Goal: Information Seeking & Learning: Learn about a topic

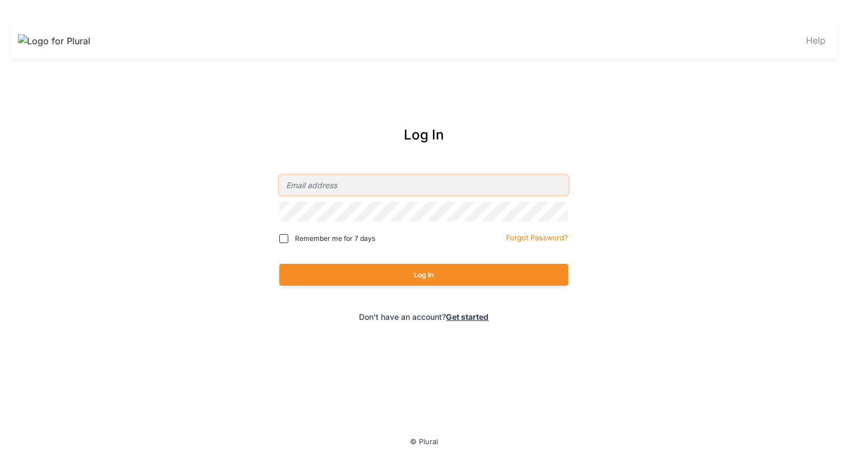
click at [316, 192] on input "email" at bounding box center [423, 185] width 289 height 20
type input "chimzi+local@pluralpolicy.com"
click at [352, 244] on div "Remember me for 7 days" at bounding box center [356, 238] width 154 height 17
click at [354, 236] on span "Remember me for 7 days" at bounding box center [335, 239] width 80 height 10
click at [288, 236] on input "Remember me for 7 days" at bounding box center [283, 238] width 9 height 9
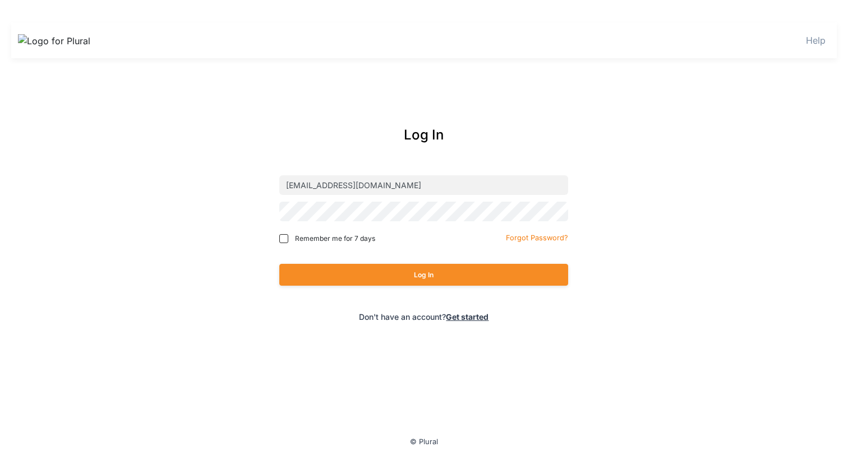
checkbox input "true"
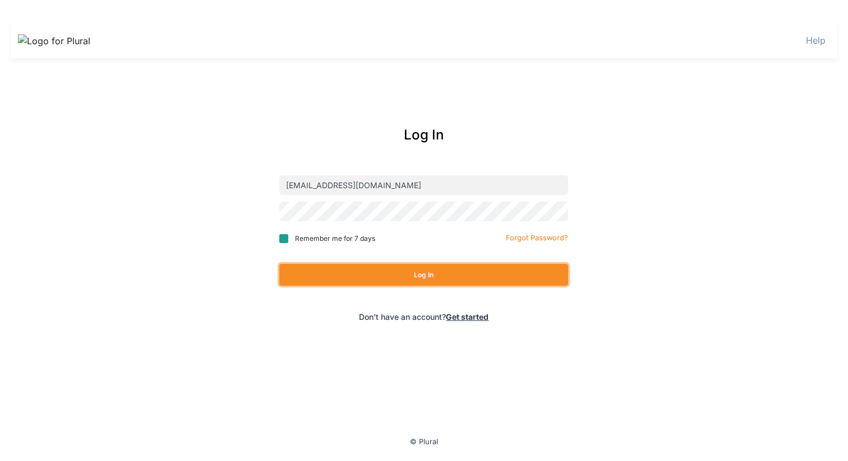
click at [361, 269] on button "Log In" at bounding box center [423, 275] width 289 height 22
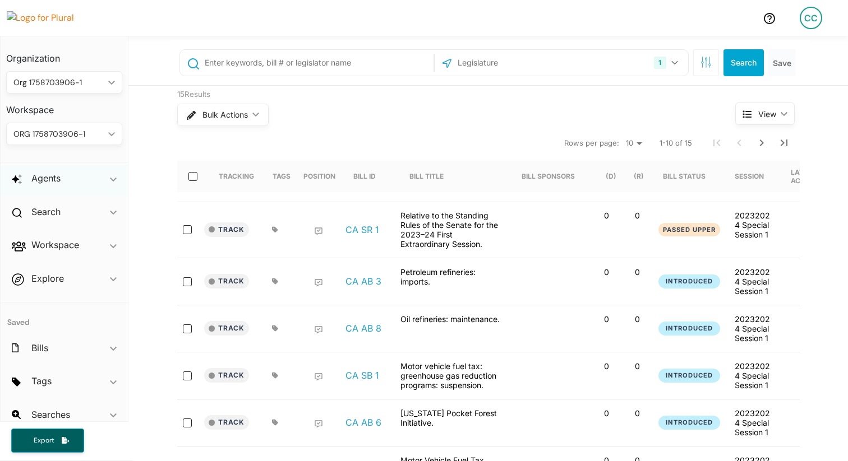
click at [64, 184] on div "Agents ic_keyboard_arrow_down" at bounding box center [64, 180] width 127 height 30
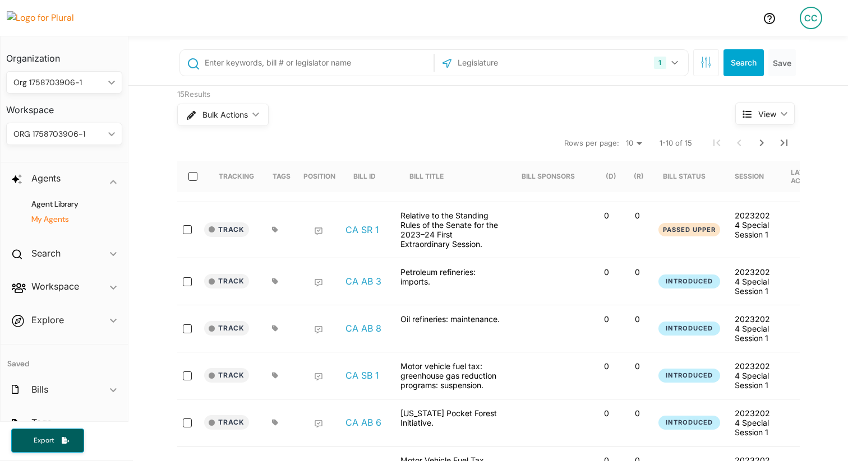
click at [63, 217] on h4 "My Agents" at bounding box center [66, 219] width 99 height 11
click at [60, 204] on h4 "Agent Library" at bounding box center [66, 204] width 99 height 11
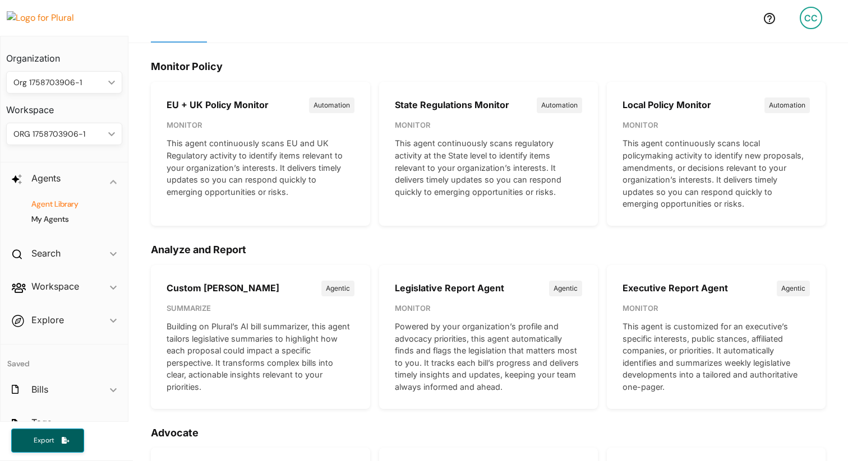
scroll to position [30, 0]
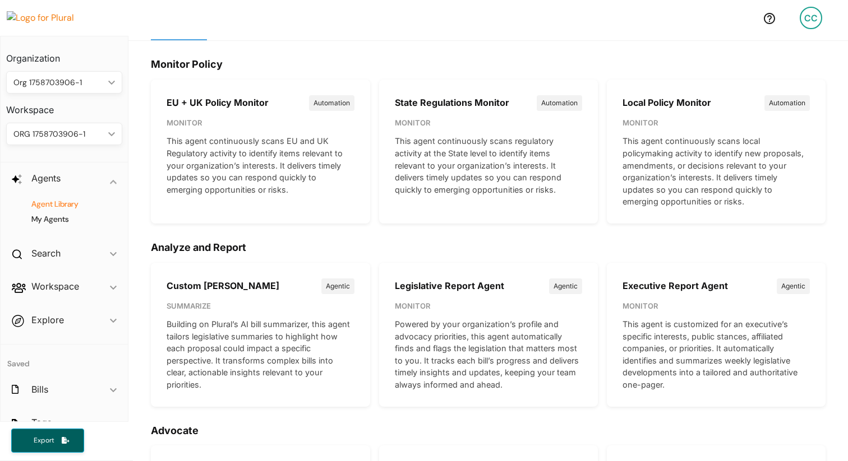
click at [693, 295] on div "Executive Report Agent Agentic Monitor This agent is customized for an executiv…" at bounding box center [716, 335] width 219 height 144
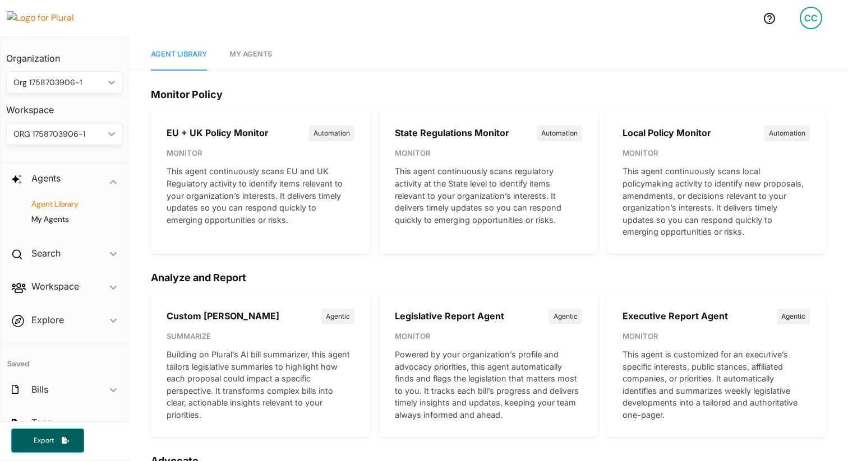
click at [241, 41] on link "My Agents" at bounding box center [250, 55] width 43 height 32
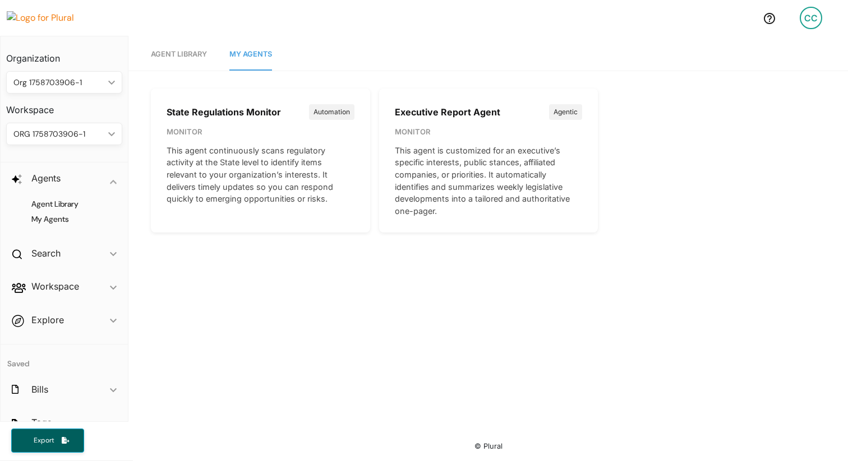
click at [409, 133] on p "Monitor" at bounding box center [488, 132] width 187 height 11
click at [173, 56] on span "Agent Library" at bounding box center [179, 54] width 56 height 8
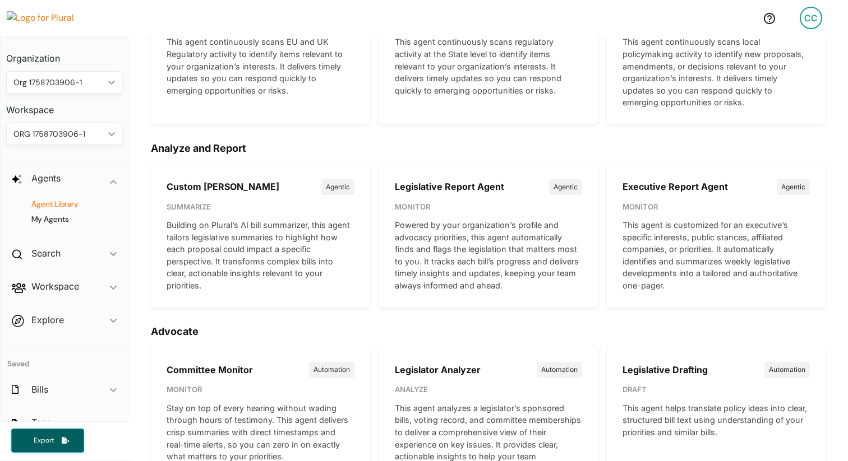
scroll to position [137, 0]
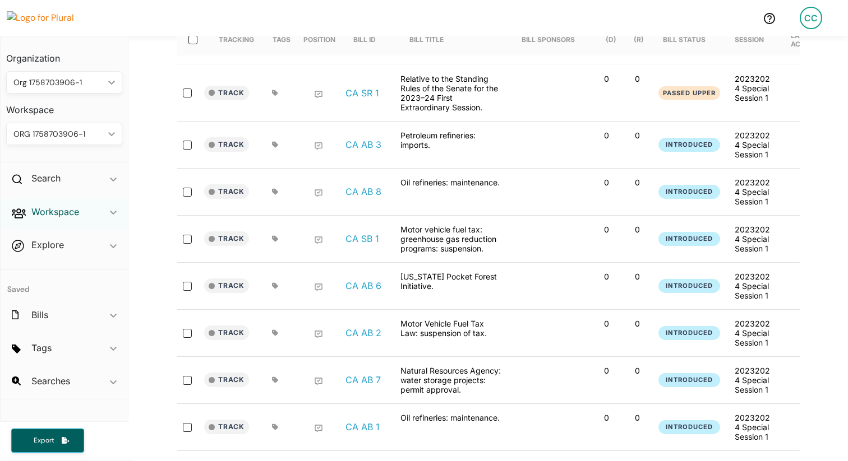
click at [66, 216] on h2 "Workspace" at bounding box center [55, 212] width 48 height 12
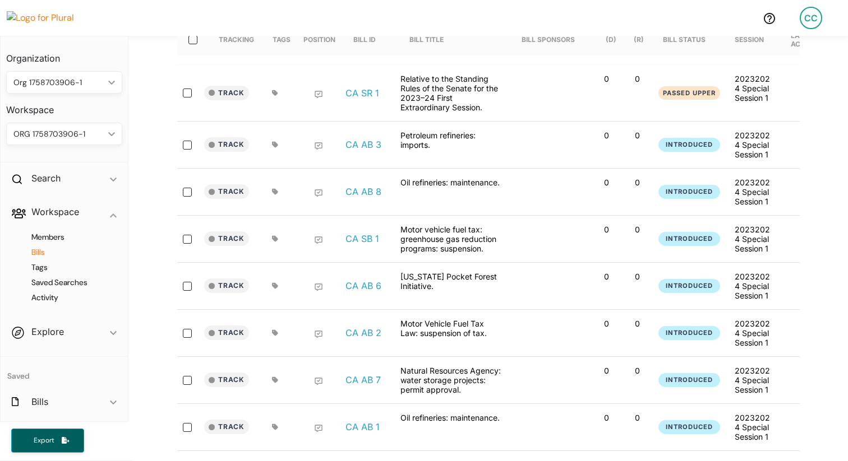
click at [49, 250] on h4 "Bills" at bounding box center [66, 252] width 99 height 11
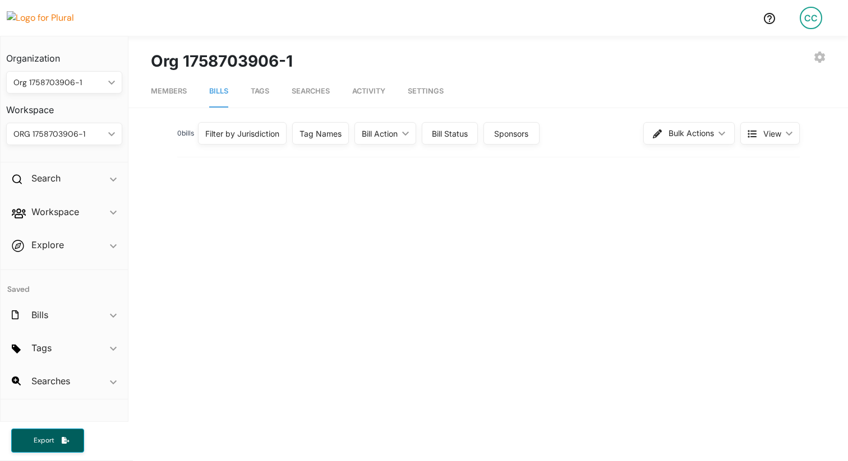
click at [285, 94] on nav "Members Bills Tags Searches Activity Settings" at bounding box center [487, 90] width 719 height 35
click at [251, 96] on link "Tags" at bounding box center [260, 92] width 19 height 32
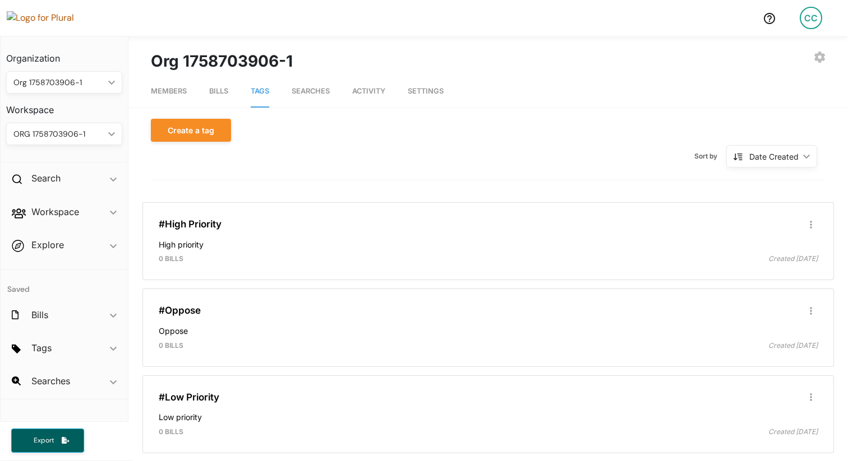
click at [59, 20] on img at bounding box center [46, 17] width 78 height 13
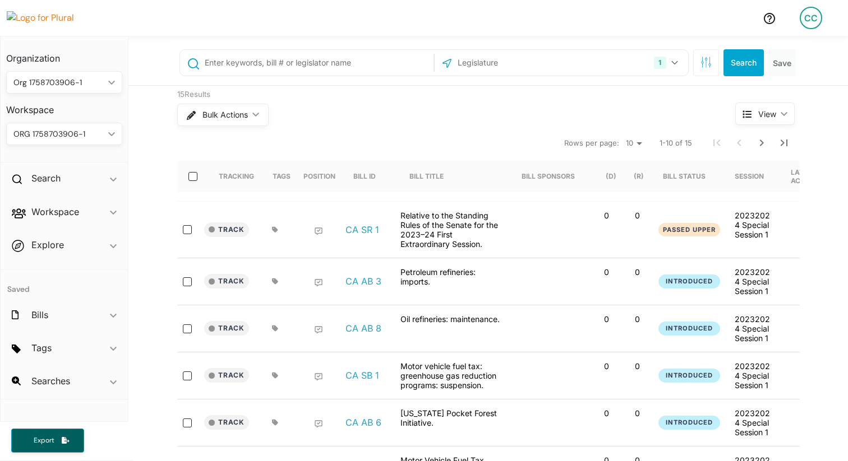
click at [304, 62] on input "text" at bounding box center [317, 62] width 227 height 21
type input "immigration"
click at [658, 66] on div "1" at bounding box center [660, 63] width 12 height 12
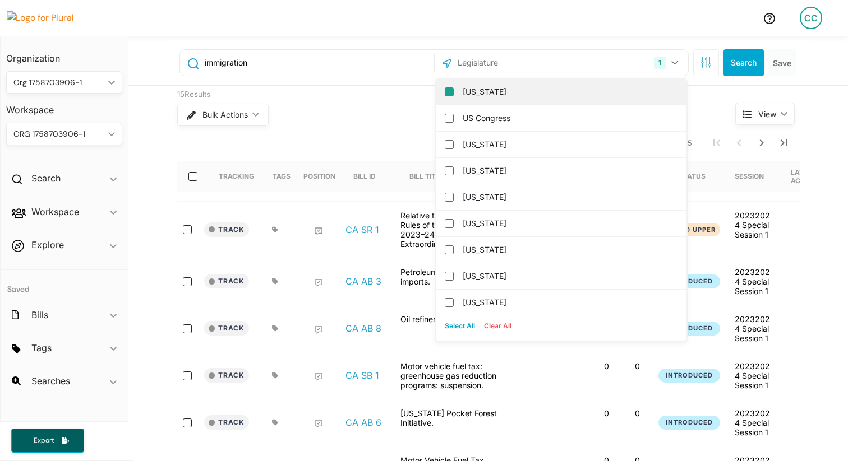
click at [460, 91] on div "[US_STATE]" at bounding box center [561, 92] width 251 height 26
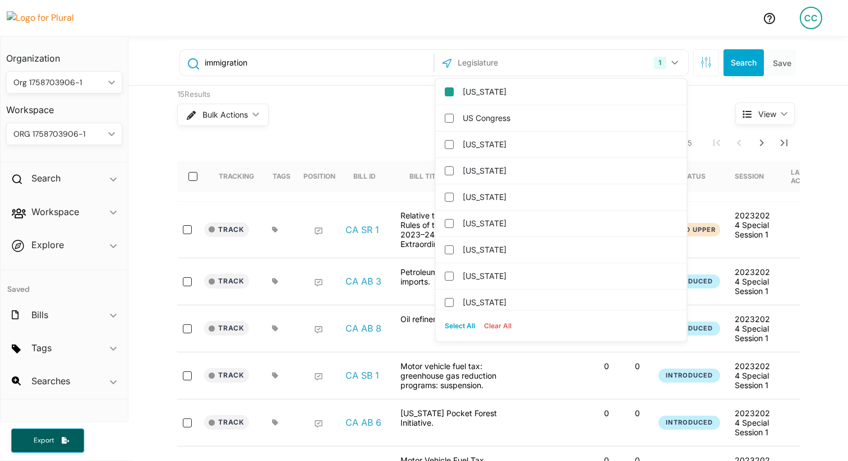
click at [465, 325] on button "Select All" at bounding box center [459, 326] width 39 height 17
checkbox input "true"
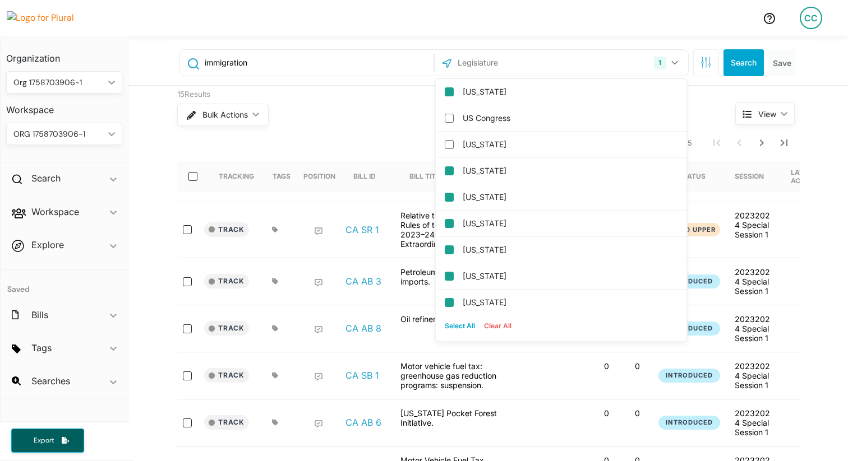
checkbox input "true"
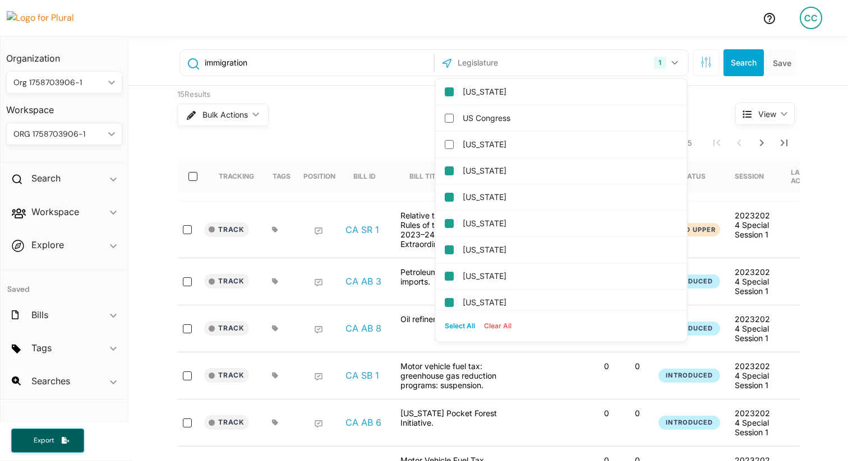
checkbox input "true"
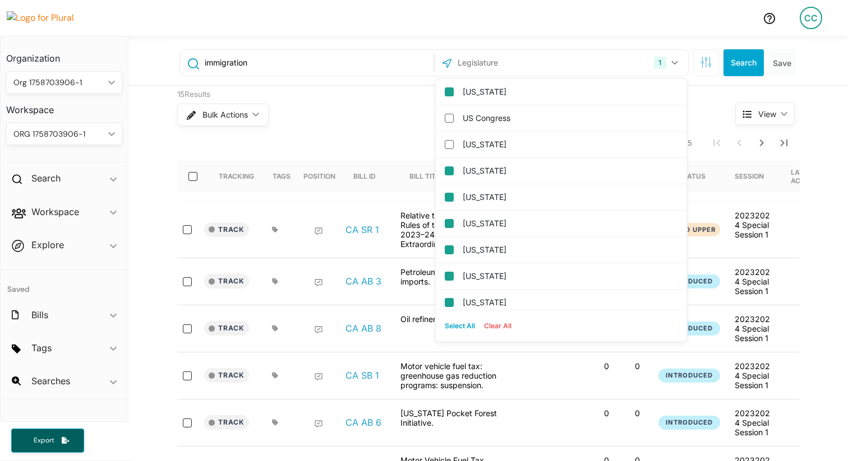
checkbox input "true"
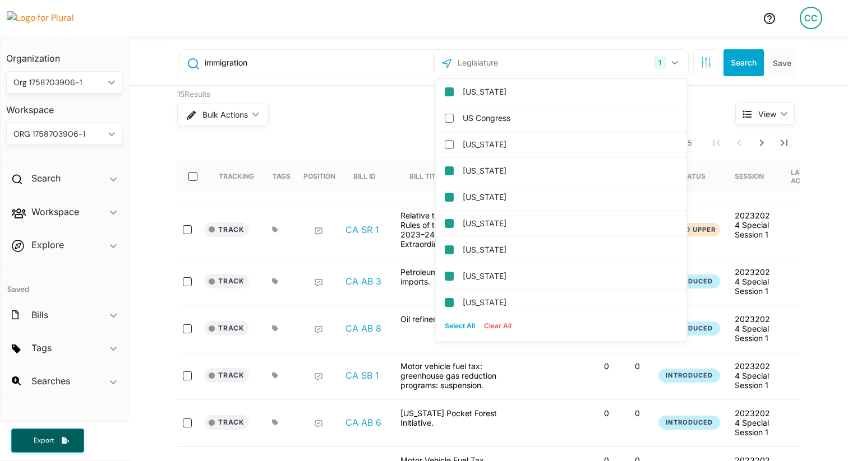
checkbox input "true"
click at [746, 50] on button "Search" at bounding box center [743, 62] width 40 height 27
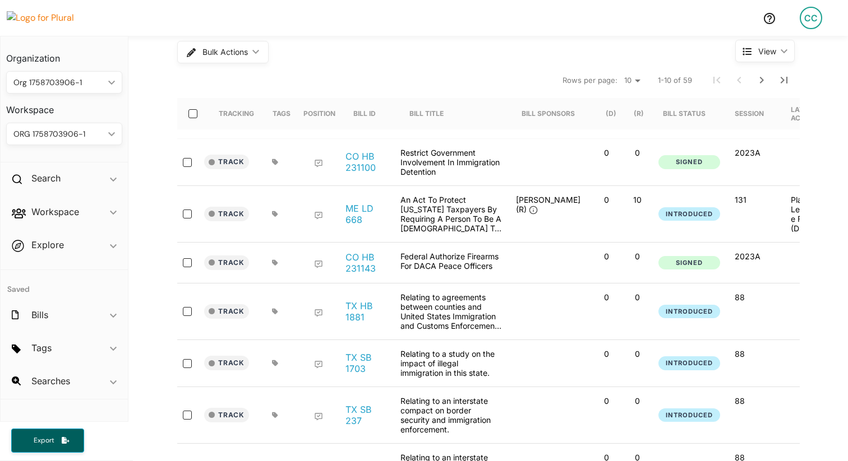
scroll to position [63, 0]
click at [363, 160] on link "CO HB 231100" at bounding box center [366, 161] width 43 height 22
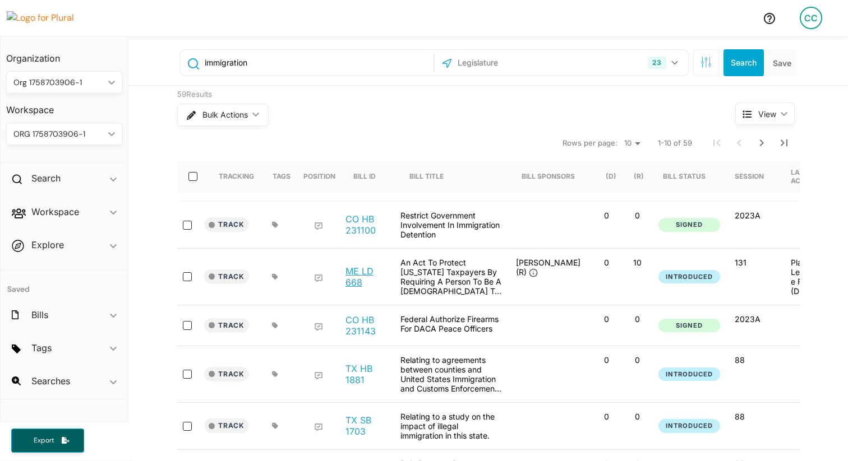
click at [350, 278] on link "ME LD 668" at bounding box center [366, 277] width 43 height 22
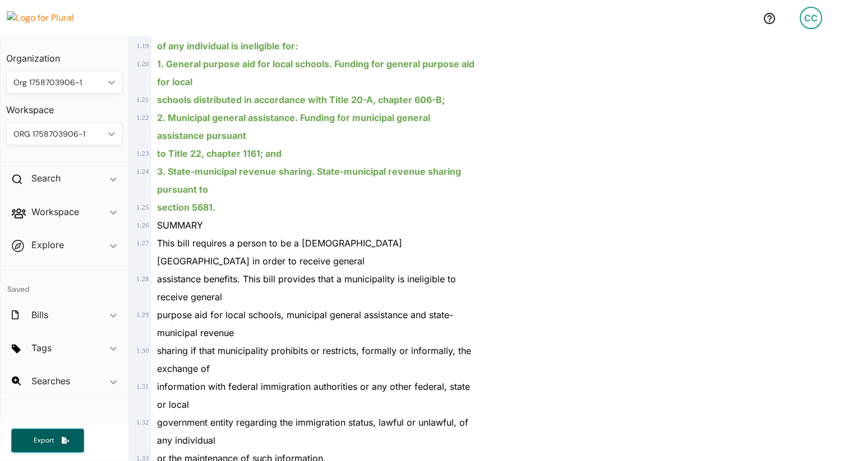
scroll to position [742, 0]
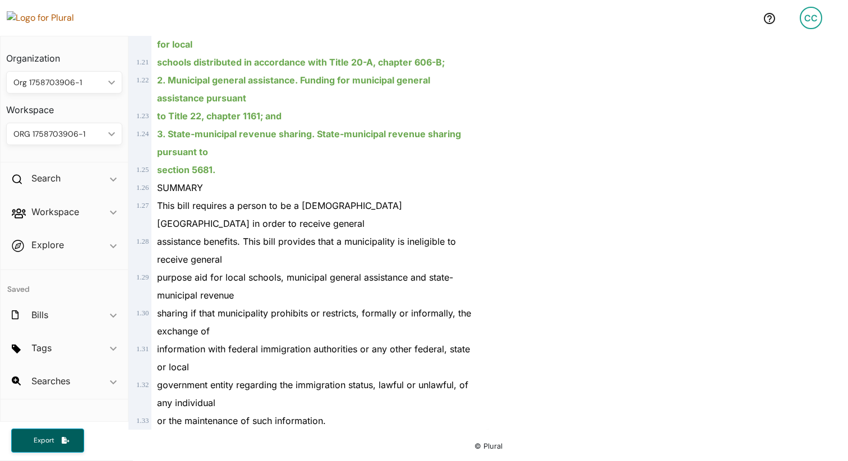
scroll to position [312, 0]
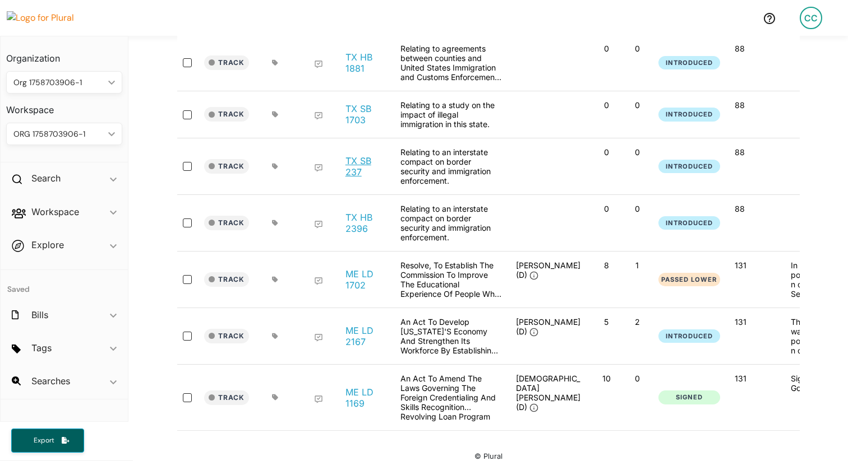
click at [346, 172] on link "TX SB 237" at bounding box center [366, 166] width 43 height 22
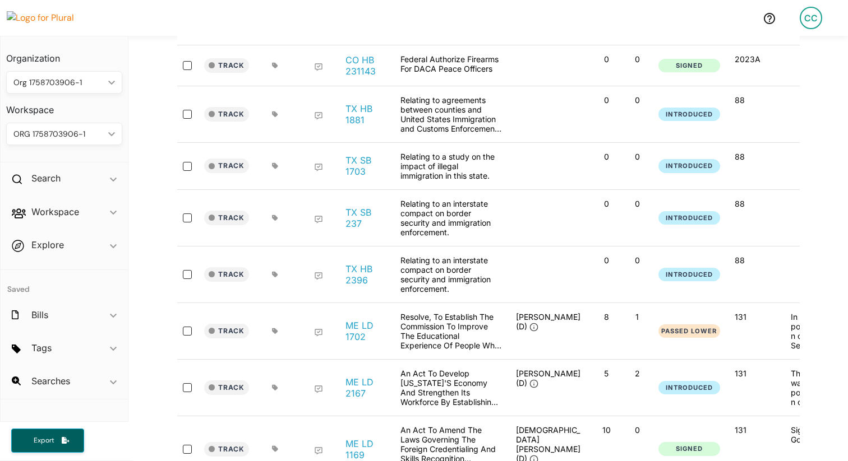
scroll to position [269, 0]
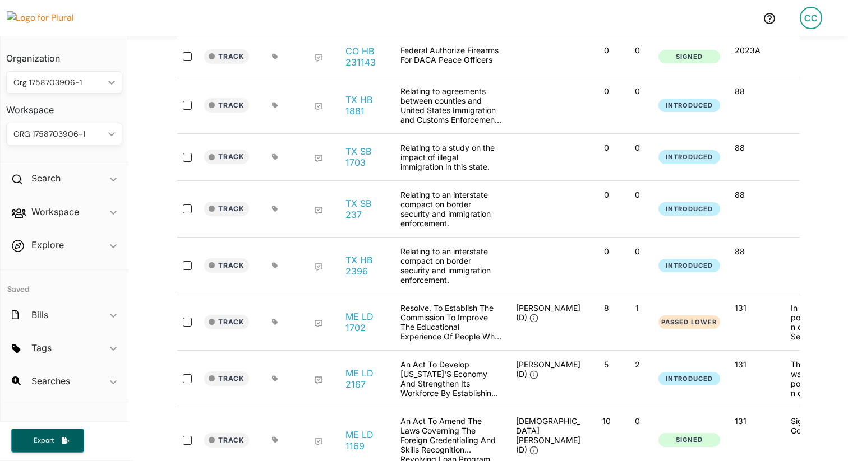
click at [349, 169] on div "TX SB 1703" at bounding box center [367, 157] width 56 height 29
click at [349, 162] on link "TX SB 1703" at bounding box center [366, 157] width 43 height 22
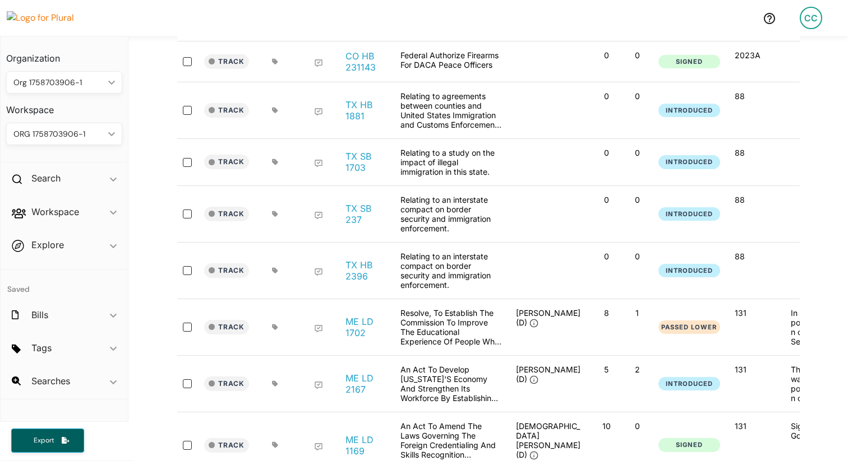
scroll to position [269, 0]
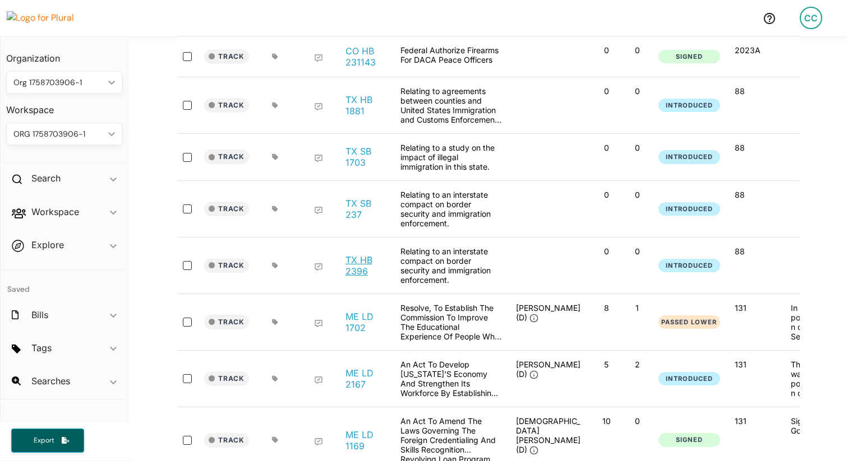
click at [359, 271] on link "TX HB 2396" at bounding box center [366, 266] width 43 height 22
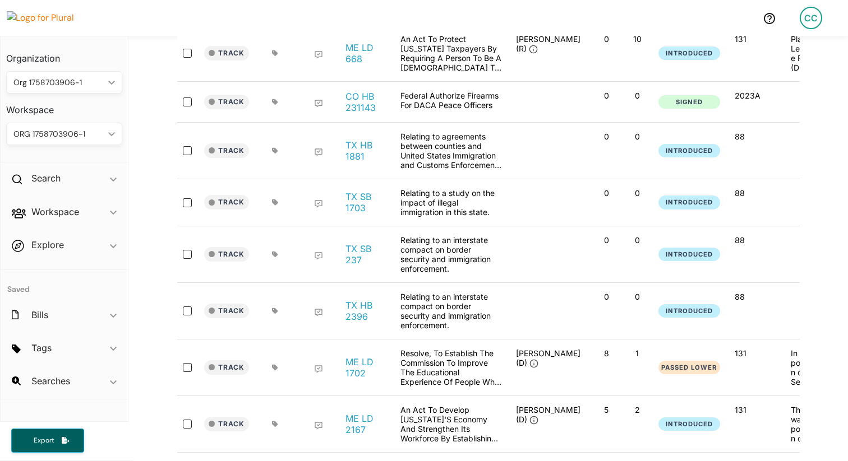
scroll to position [312, 0]
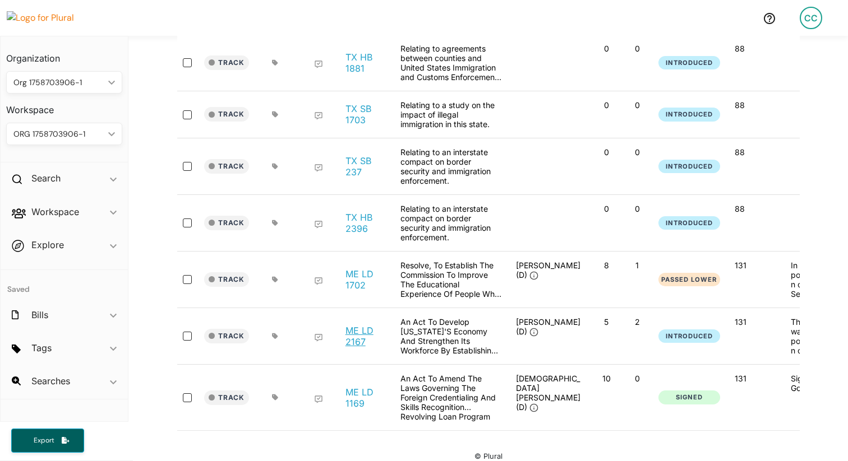
click at [351, 329] on link "ME LD 2167" at bounding box center [366, 336] width 43 height 22
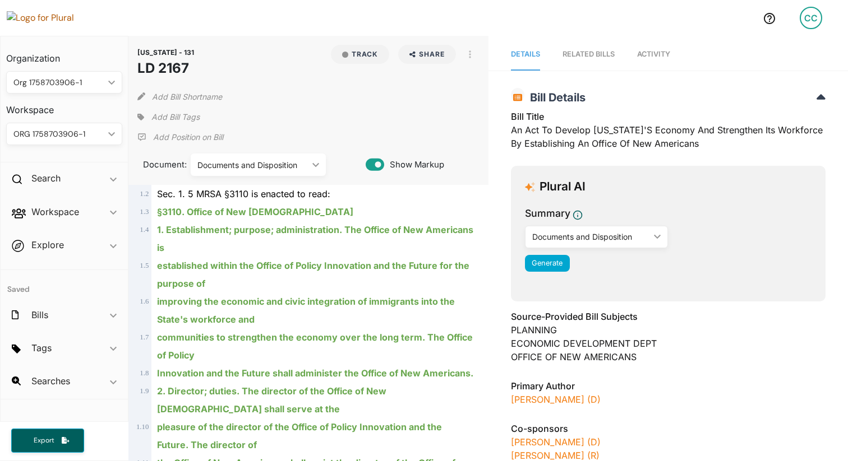
click at [63, 21] on img at bounding box center [46, 17] width 78 height 13
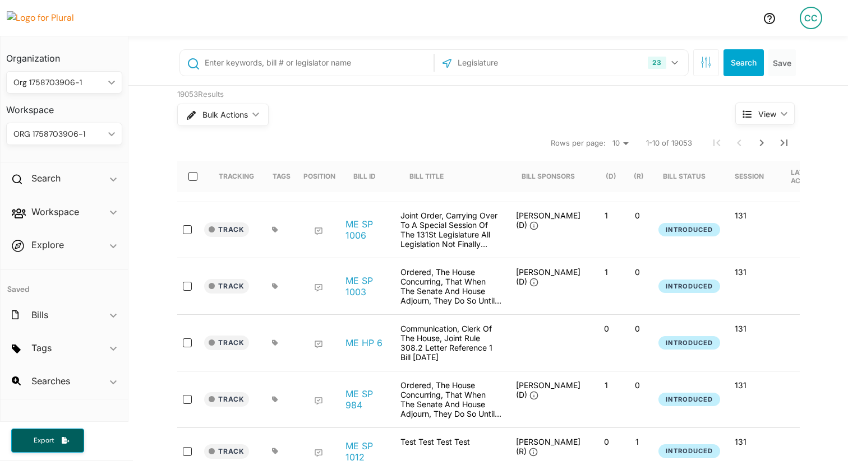
click at [252, 61] on input "text" at bounding box center [317, 62] width 227 height 21
type input "education"
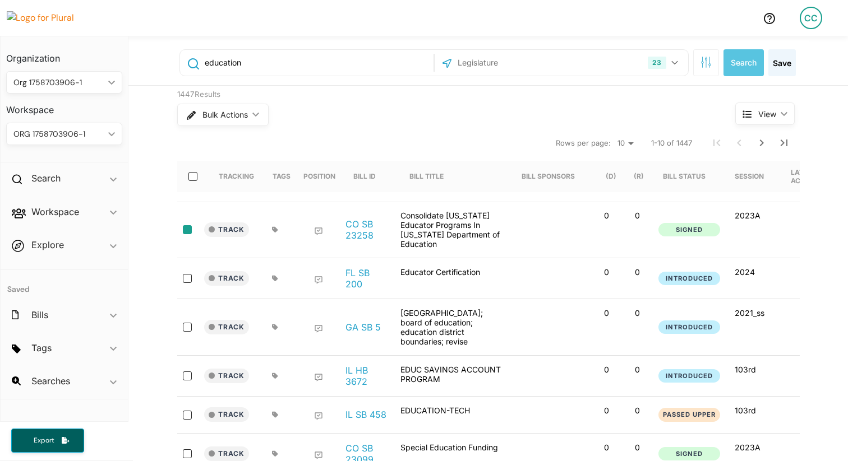
click at [186, 232] on input "select-row-state-co-2023a-sb23258" at bounding box center [187, 229] width 9 height 9
checkbox input "true"
click at [190, 282] on input "select-row-state-fl-2024-sb200" at bounding box center [187, 278] width 9 height 9
checkbox input "true"
click at [187, 231] on input "select-row-state-co-2023a-sb23258" at bounding box center [187, 229] width 9 height 9
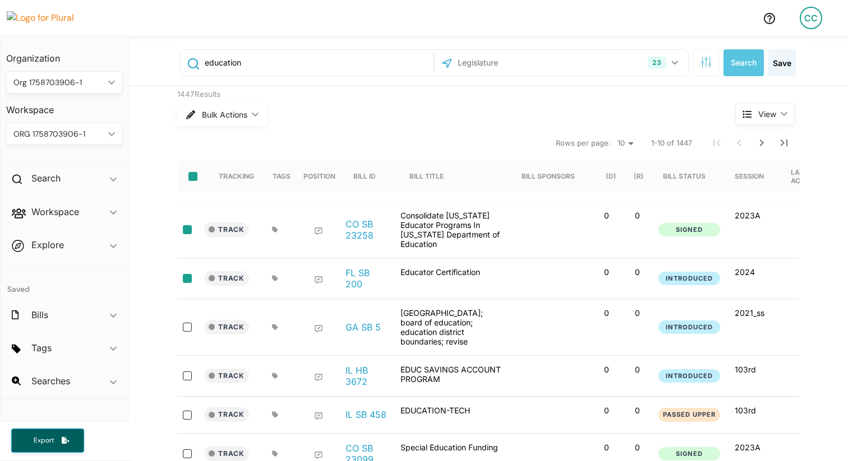
checkbox input "false"
click at [184, 270] on div at bounding box center [190, 278] width 27 height 22
click at [184, 275] on input "select-row-state-fl-2024-sb200" at bounding box center [187, 278] width 9 height 9
checkbox input "false"
click at [187, 233] on input "select-row-state-co-2023a-sb23258" at bounding box center [187, 229] width 9 height 9
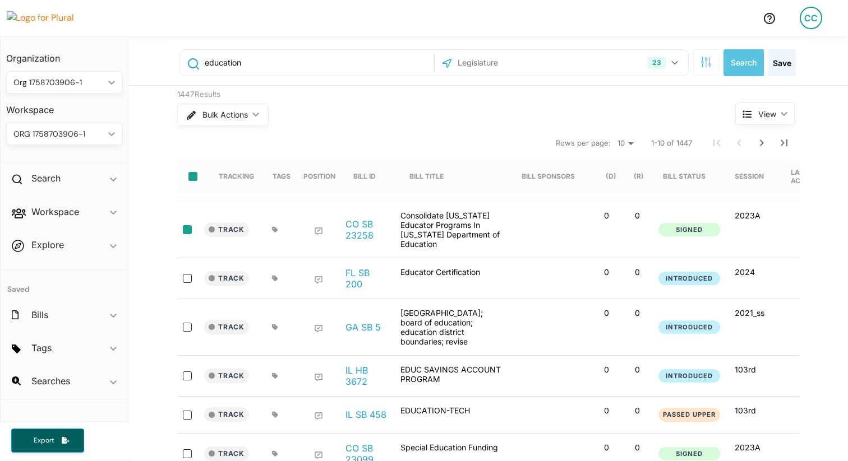
checkbox input "true"
click at [187, 372] on input "select-row-state-il-103rd-hb3672" at bounding box center [187, 376] width 9 height 9
checkbox input "true"
click at [184, 411] on input "select-row-state-il-103rd-sb458" at bounding box center [187, 415] width 9 height 9
checkbox input "true"
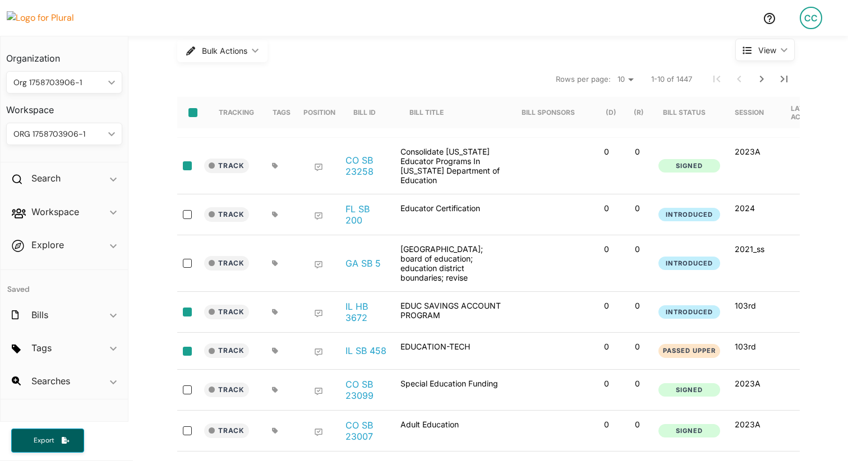
scroll to position [76, 0]
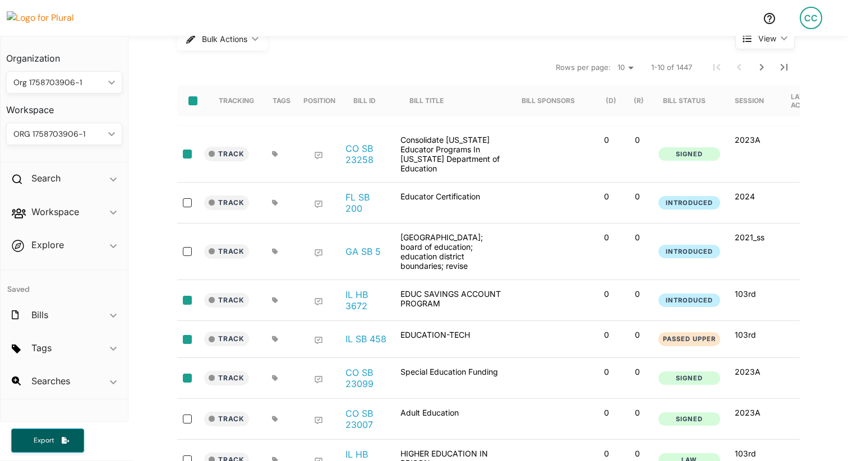
click at [184, 374] on input "select-row-state-co-2023a-sb23099" at bounding box center [187, 378] width 9 height 9
checkbox input "true"
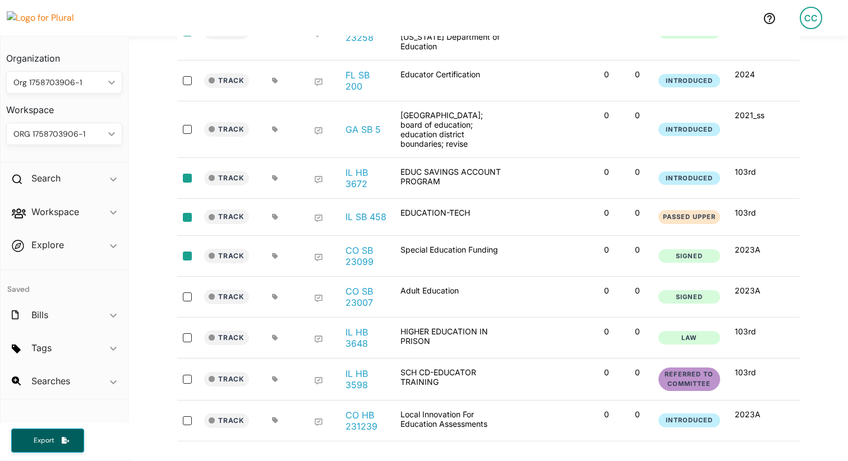
scroll to position [199, 0]
click at [186, 415] on input "select-row-state-co-2023a-hb231239" at bounding box center [187, 419] width 9 height 9
checkbox input "true"
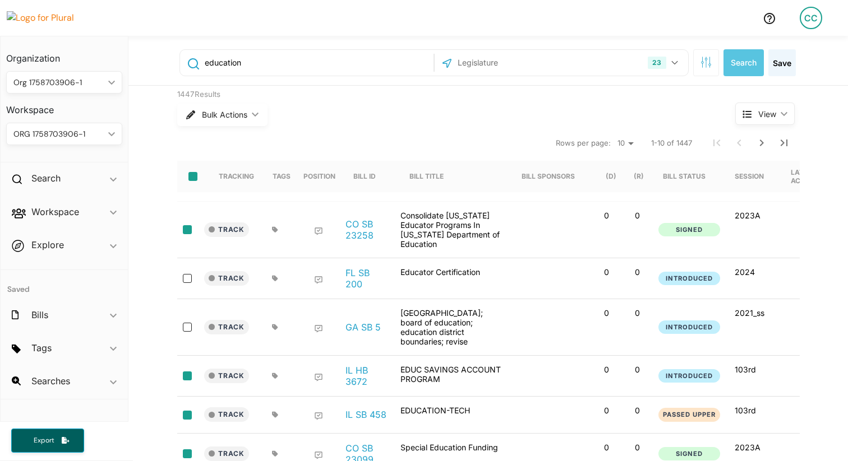
click at [611, 137] on nav "Rows per page: 10 20 50 1-10 of 1447" at bounding box center [488, 142] width 622 height 31
click at [620, 140] on select "10 20 50" at bounding box center [625, 143] width 25 height 13
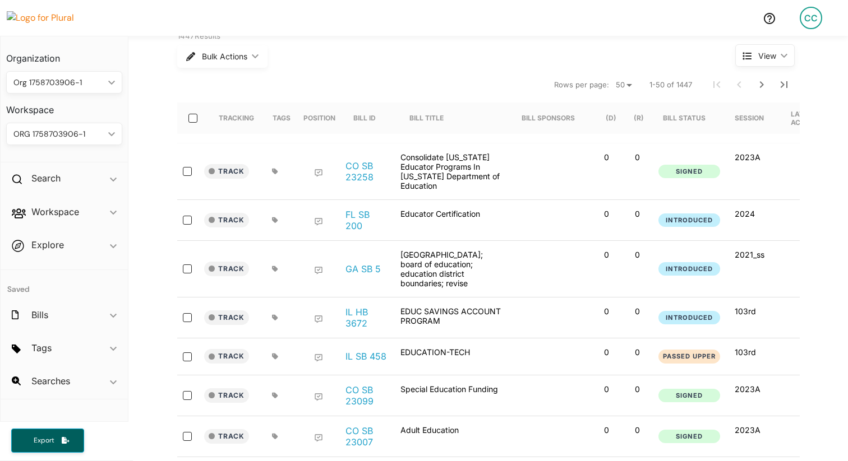
scroll to position [67, 0]
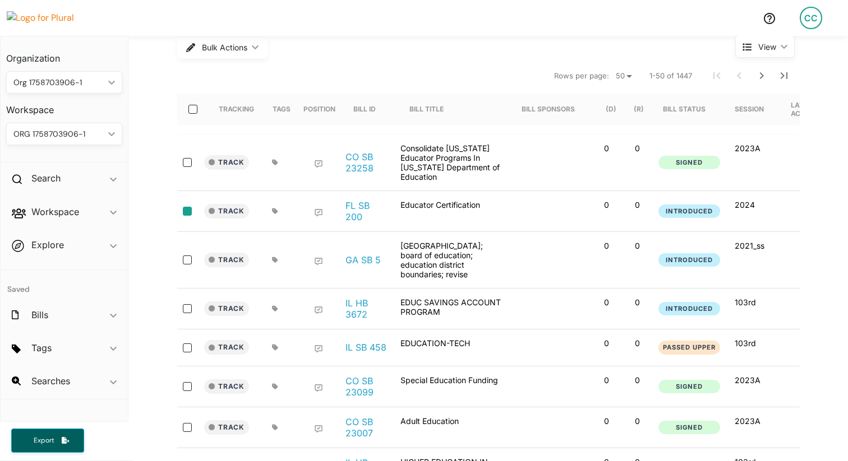
click at [186, 211] on input "select-row-state-fl-2024-sb200" at bounding box center [187, 211] width 9 height 9
checkbox input "true"
click at [186, 344] on input "select-row-state-il-103rd-sb458" at bounding box center [187, 348] width 9 height 9
checkbox input "true"
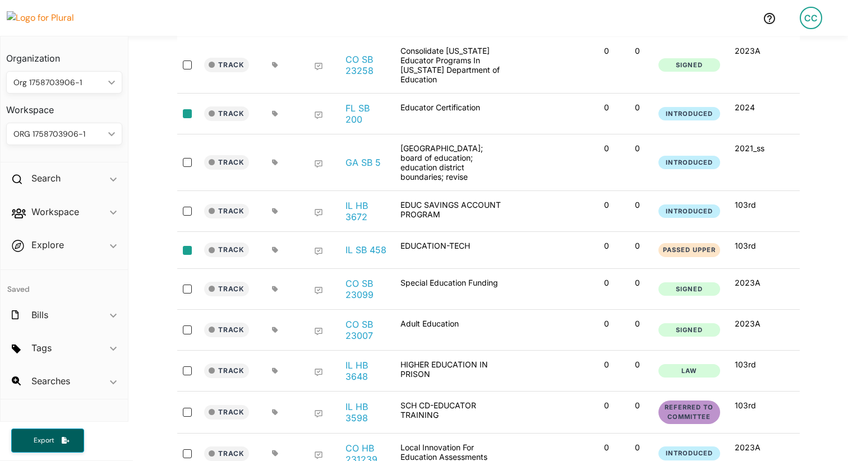
scroll to position [181, 0]
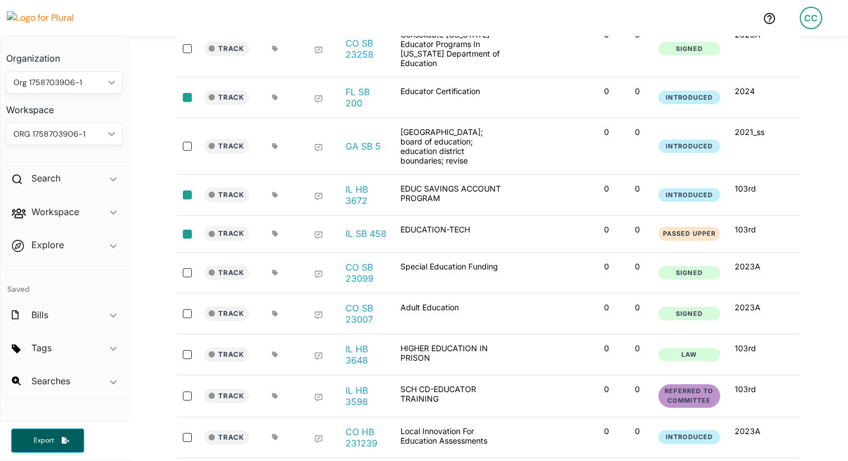
click at [184, 191] on input "select-row-state-il-103rd-hb3672" at bounding box center [187, 195] width 9 height 9
checkbox input "true"
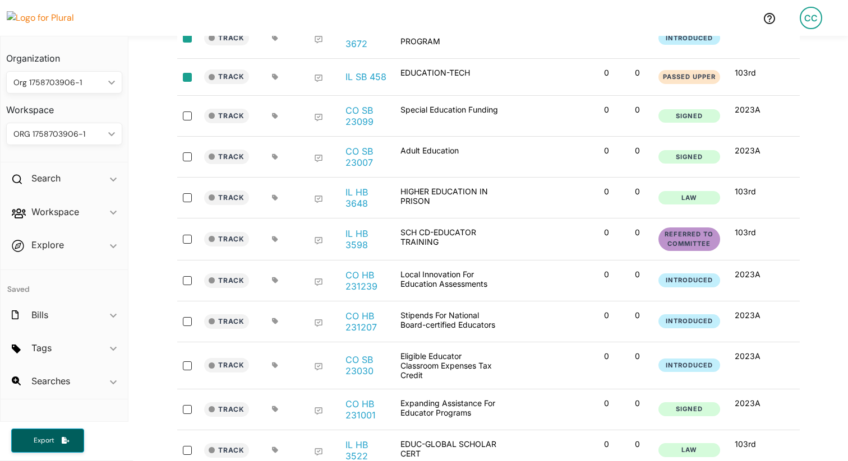
scroll to position [339, 0]
click at [184, 317] on input "select-row-state-co-2023a-hb231207" at bounding box center [187, 321] width 9 height 9
checkbox input "false"
click at [188, 276] on input "select-row-state-co-2023a-hb231239" at bounding box center [187, 280] width 9 height 9
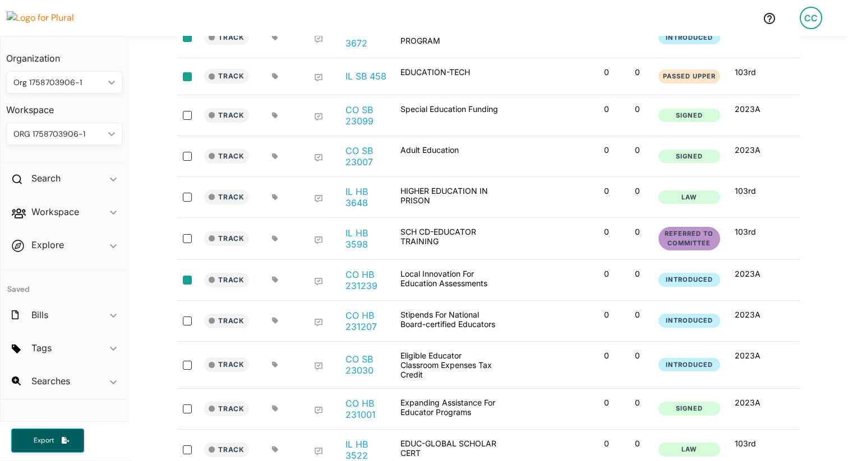
checkbox input "true"
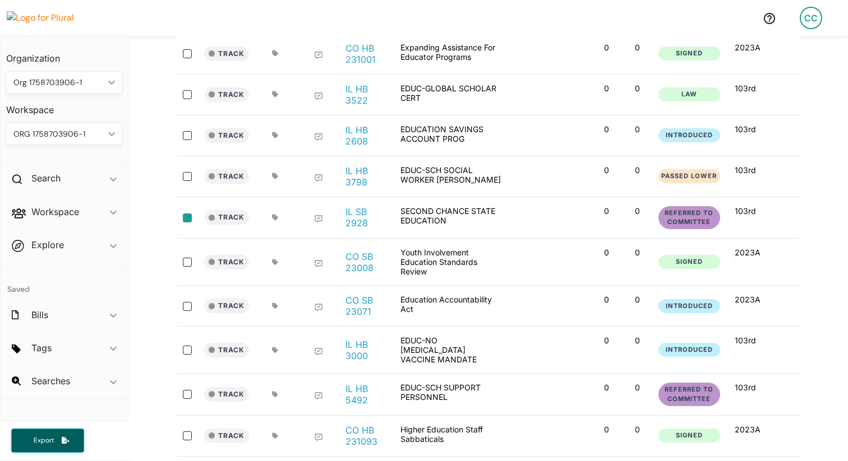
scroll to position [700, 0]
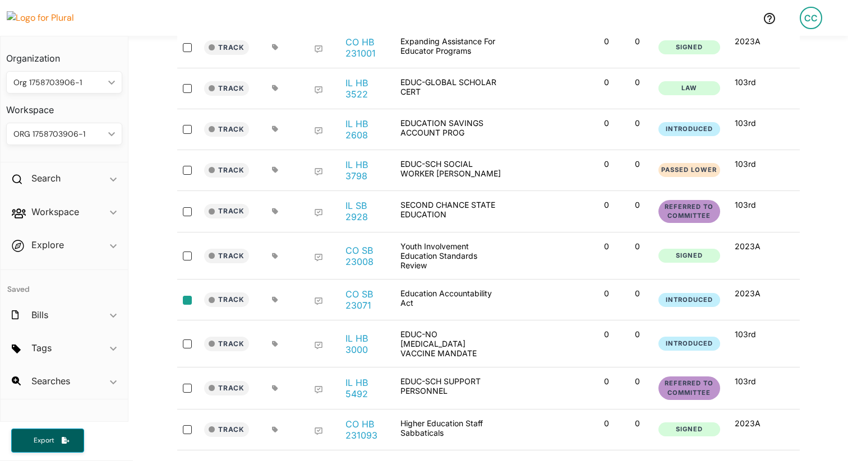
click at [184, 296] on input "select-row-state-co-2023a-sb23071" at bounding box center [187, 300] width 9 height 9
checkbox input "true"
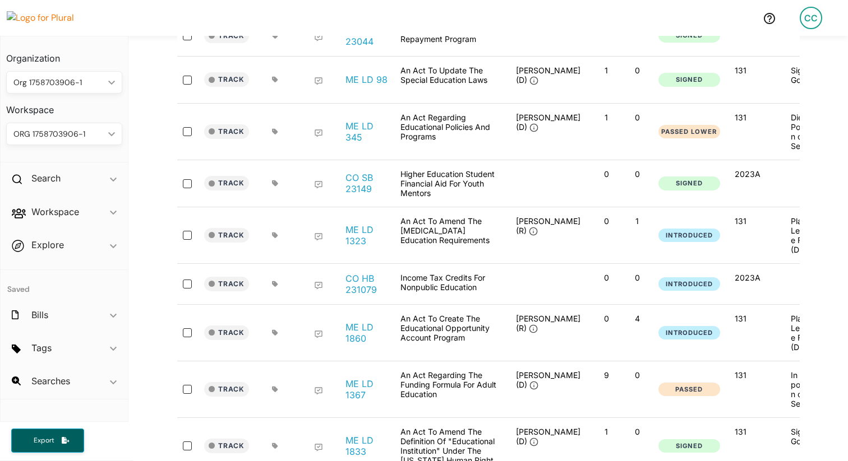
scroll to position [1900, 0]
click at [183, 179] on input "select-row-state-co-2023a-sb23149" at bounding box center [187, 183] width 9 height 9
checkbox input "true"
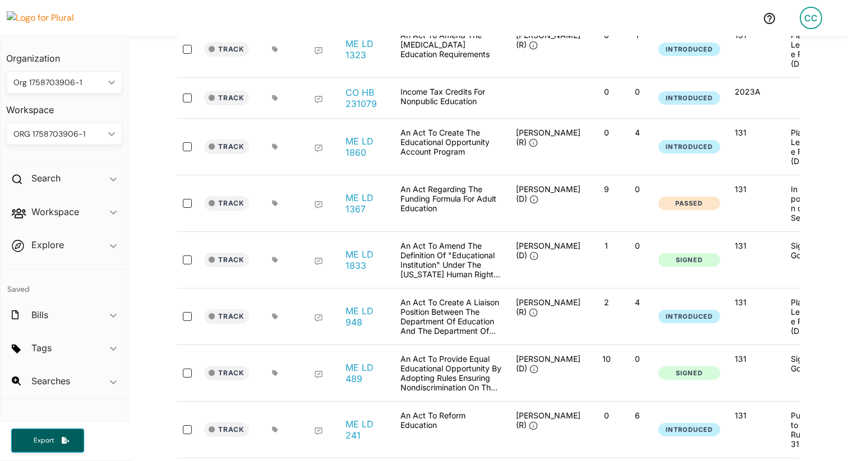
scroll to position [2104, 0]
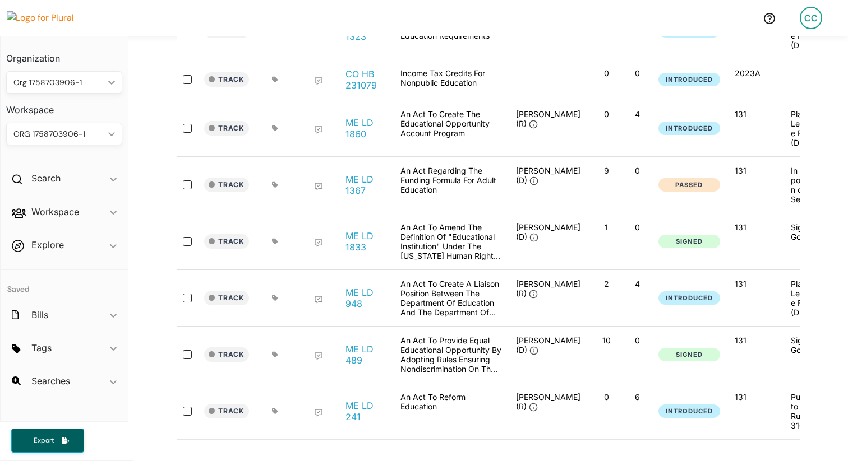
click at [191, 407] on input "select-row-state-me-131-ld241" at bounding box center [187, 411] width 9 height 9
checkbox input "true"
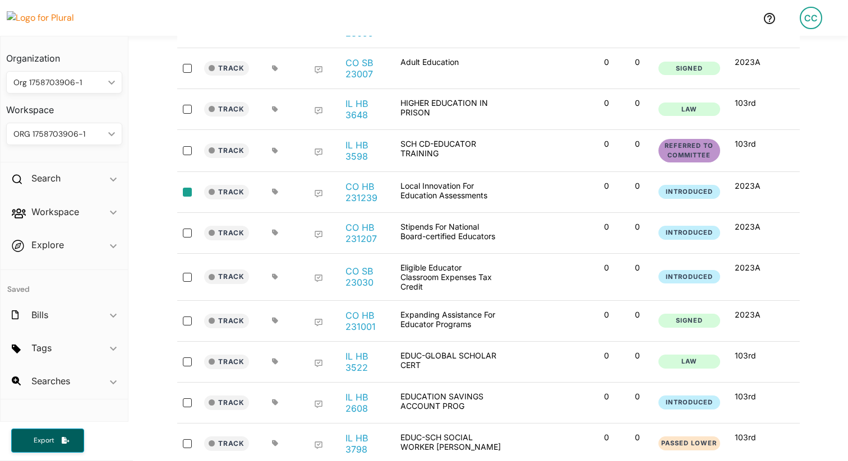
scroll to position [0, 0]
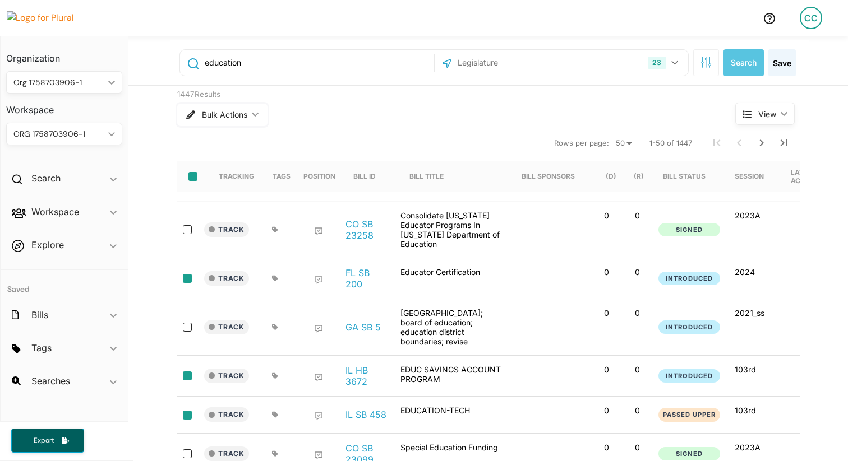
click at [227, 112] on span "Bulk Actions" at bounding box center [224, 115] width 45 height 8
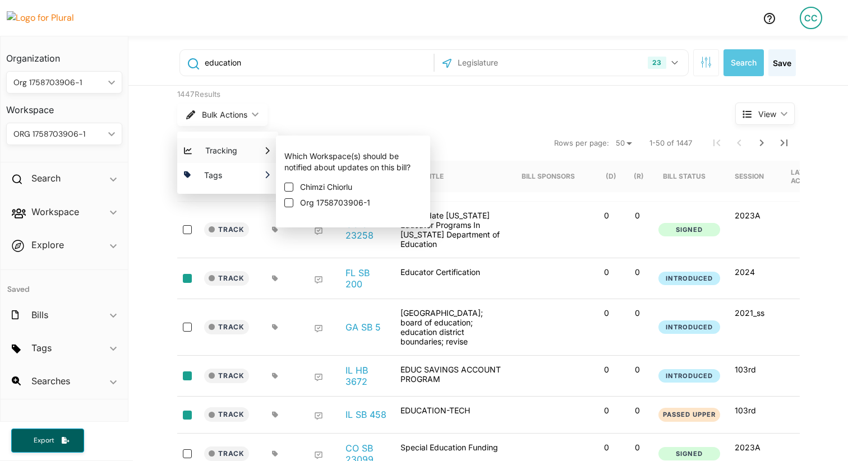
click at [295, 198] on label "Org 1758703906-1" at bounding box center [352, 202] width 137 height 11
click at [293, 198] on input "Org 1758703906-1" at bounding box center [288, 202] width 9 height 9
checkbox input "true"
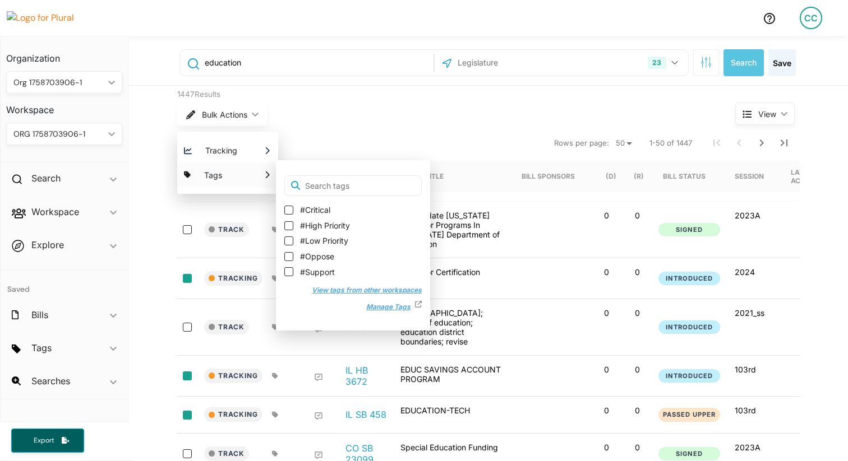
click at [321, 272] on span "#Support" at bounding box center [317, 272] width 35 height 11
click at [293, 272] on input "#Support" at bounding box center [288, 271] width 9 height 9
checkbox input "true"
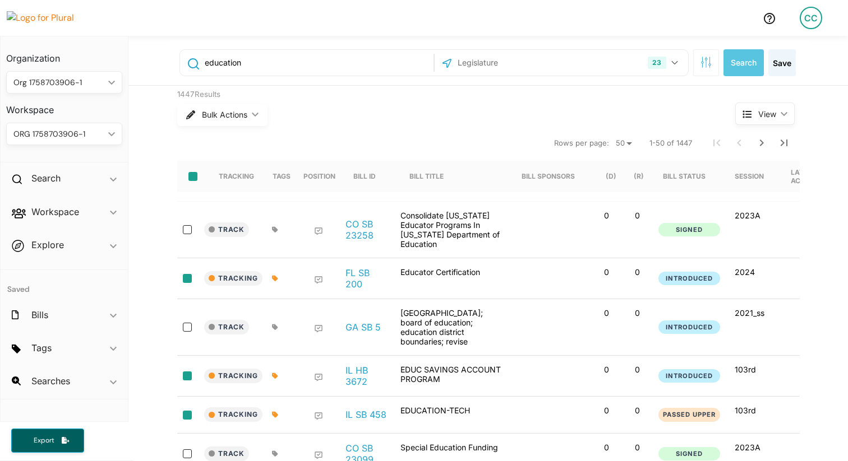
click at [352, 142] on nav "Rows per page: 10 20 50 1-50 of 1447" at bounding box center [488, 142] width 622 height 31
click at [336, 71] on input "education" at bounding box center [317, 62] width 227 height 21
click at [327, 67] on input "text" at bounding box center [317, 62] width 227 height 21
click at [299, 60] on input "text" at bounding box center [317, 62] width 227 height 21
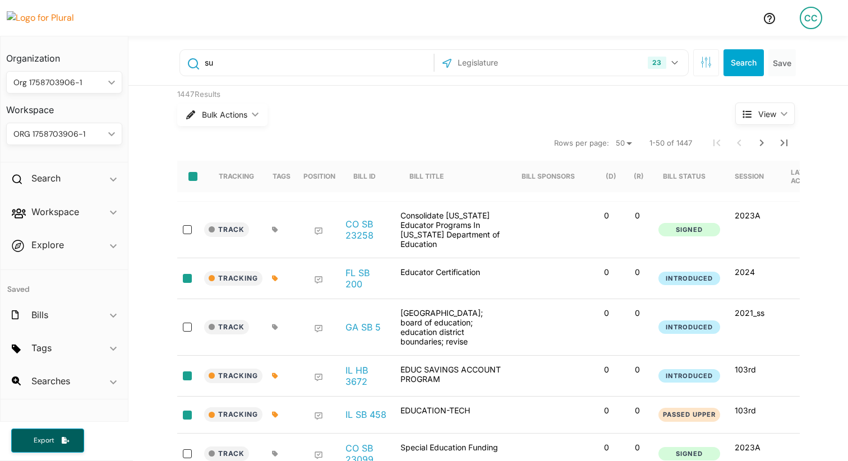
type input "s"
click at [226, 64] on input "text" at bounding box center [317, 62] width 227 height 21
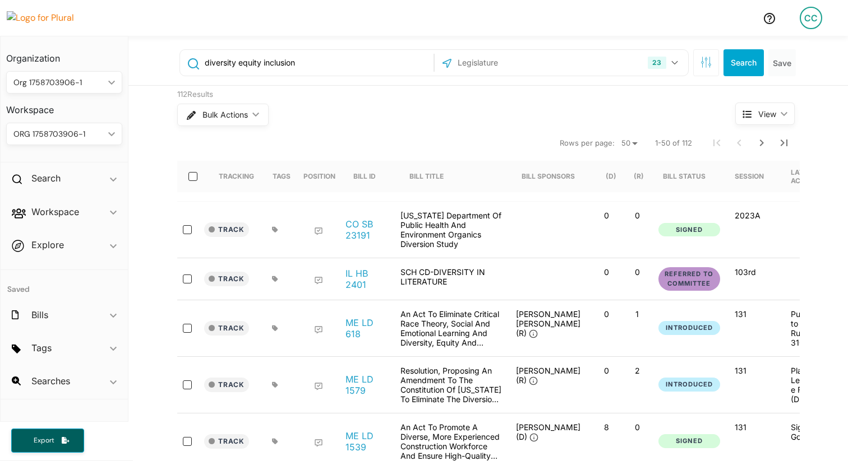
click at [209, 67] on input "diversity equity inclusion" at bounding box center [317, 62] width 227 height 21
type input ""diversity" AND "equity" AND "inclusion""
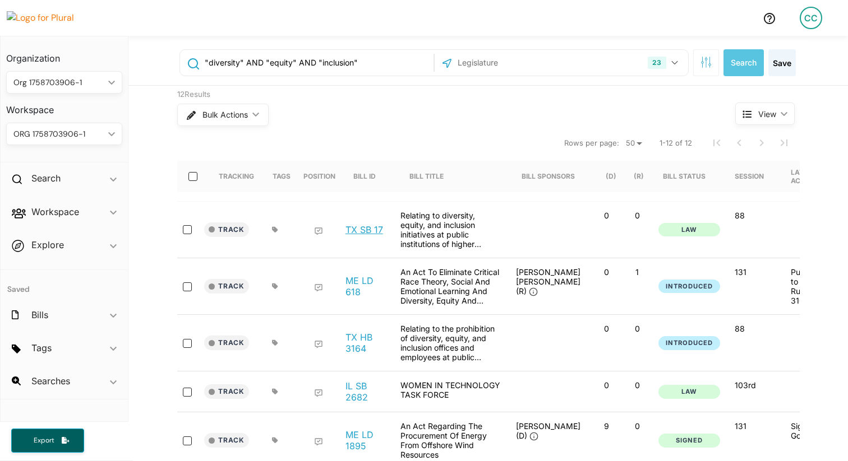
click at [372, 228] on link "TX SB 17" at bounding box center [364, 229] width 38 height 11
click at [189, 176] on input "select-all-rows" at bounding box center [192, 176] width 9 height 9
checkbox input "true"
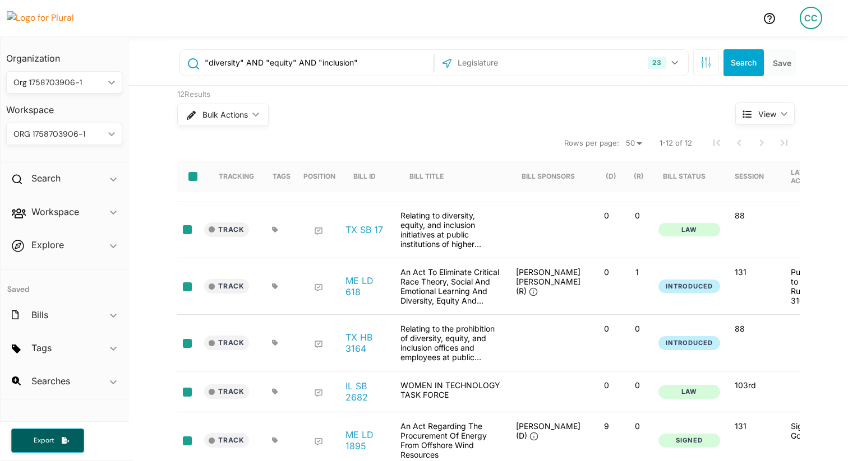
checkbox input "true"
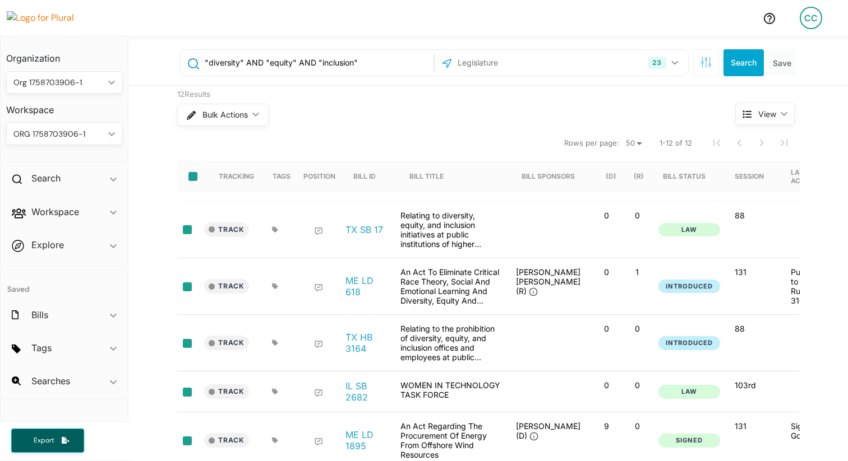
checkbox input "true"
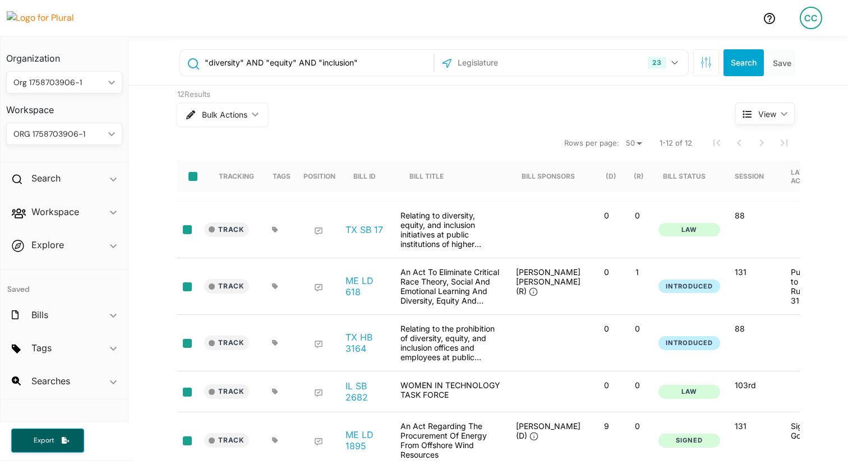
click at [210, 114] on span "Bulk Actions" at bounding box center [224, 115] width 45 height 8
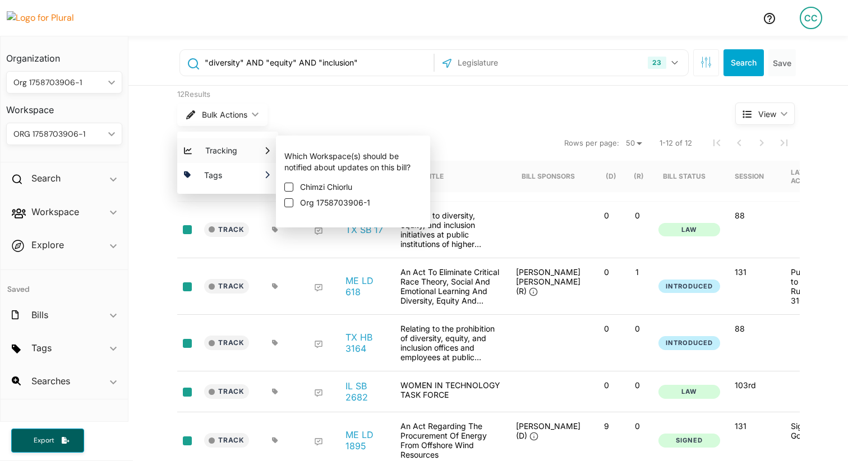
click at [307, 200] on span "Org 1758703906-1" at bounding box center [335, 202] width 70 height 11
click at [293, 200] on input "Org 1758703906-1" at bounding box center [288, 202] width 9 height 9
checkbox input "true"
checkbox input "false"
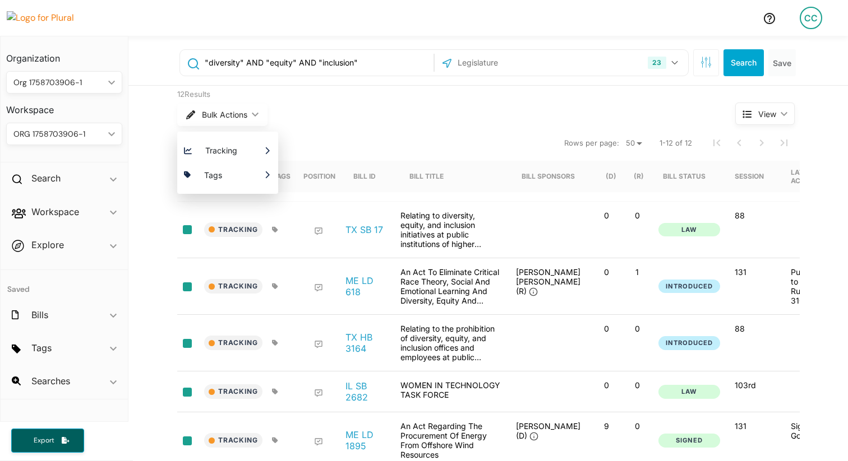
click at [321, 126] on div "Bulk Actions ic_keyboard_arrow_down Tracking Which Workspace(s) should be notif…" at bounding box center [435, 114] width 516 height 29
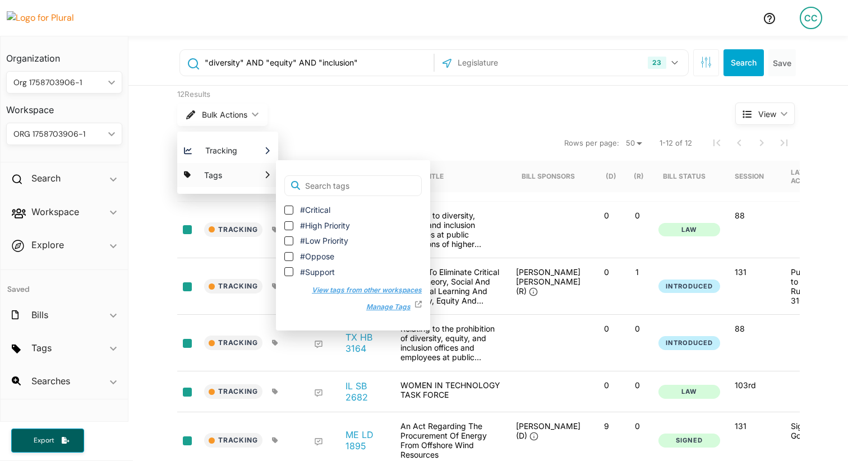
click at [229, 172] on span "Tags" at bounding box center [213, 176] width 45 height 16
click at [310, 246] on span "#Low Priority" at bounding box center [324, 240] width 48 height 11
click at [293, 246] on input "#Low Priority" at bounding box center [288, 241] width 9 height 9
checkbox input "true"
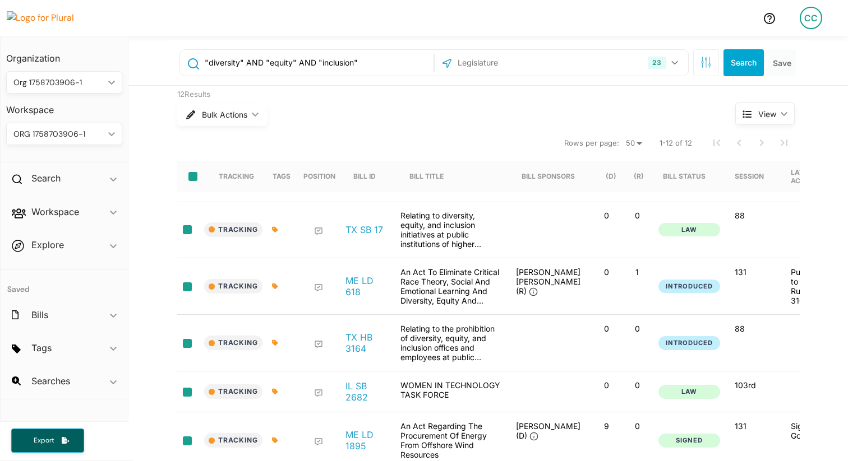
click at [341, 138] on nav "Rows per page: 10 20 50 1-12 of 12" at bounding box center [488, 142] width 622 height 31
click at [382, 59] on input ""diversity" AND "equity" AND "inclusion"" at bounding box center [317, 62] width 227 height 21
type input "e"
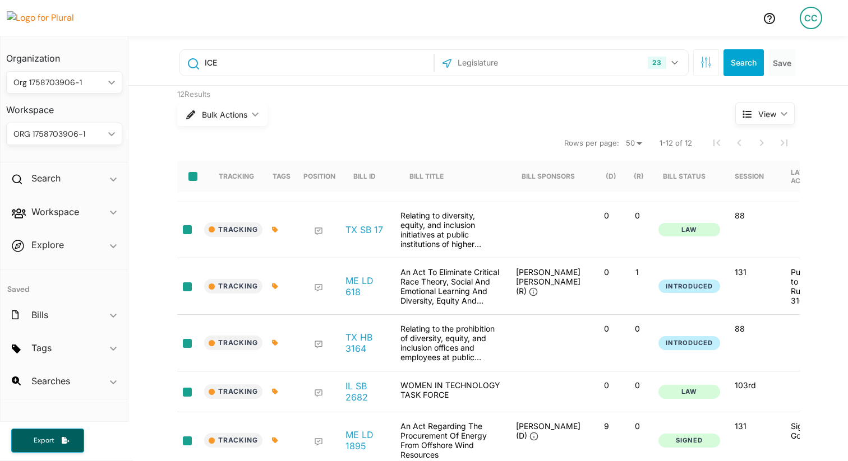
type input "ICE"
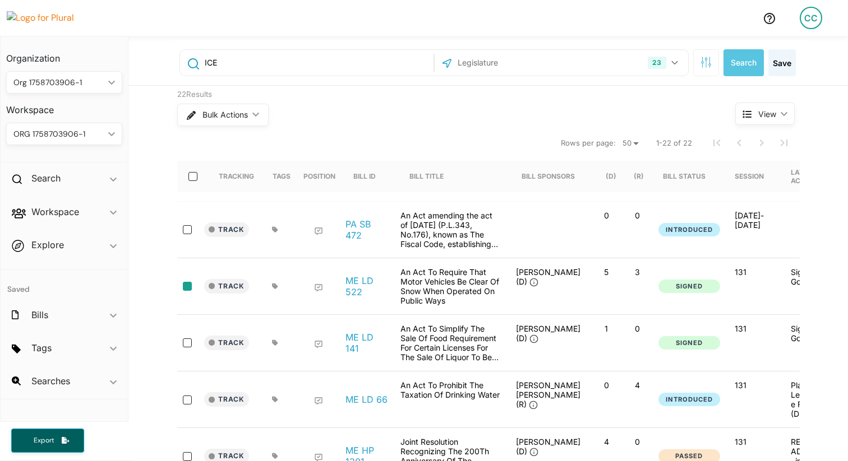
click at [185, 288] on input "select-row-state-me-131-ld522" at bounding box center [187, 286] width 9 height 9
checkbox input "true"
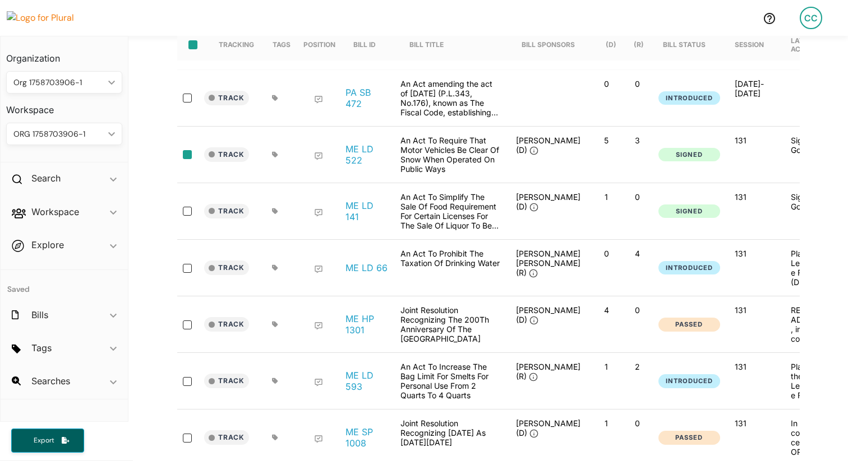
scroll to position [135, 0]
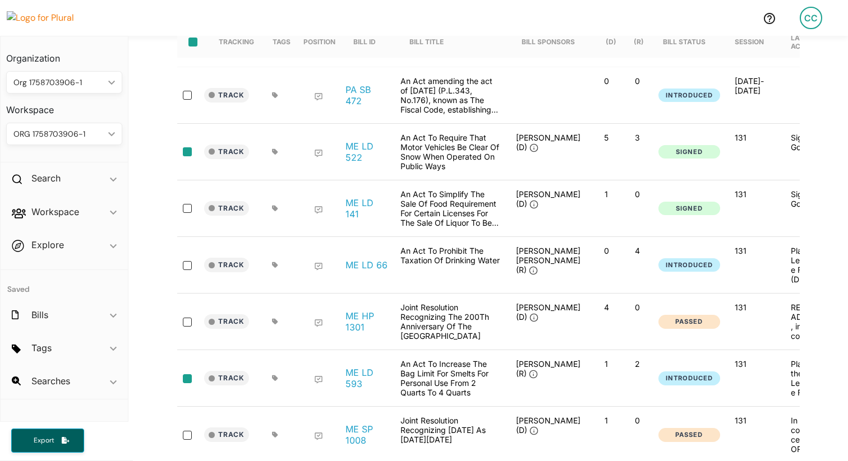
click at [188, 378] on input "select-row-state-me-131-ld593" at bounding box center [187, 378] width 9 height 9
checkbox input "true"
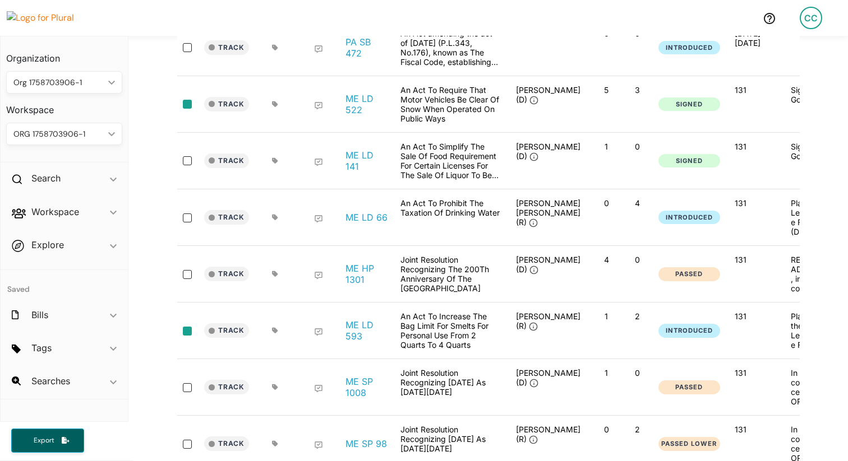
scroll to position [0, 0]
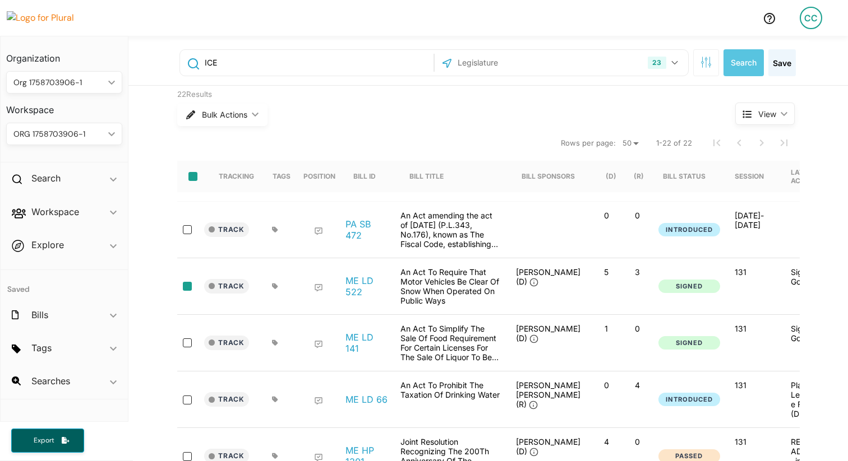
click at [246, 62] on input "ICE" at bounding box center [317, 62] width 227 height 21
type input "mortgage"
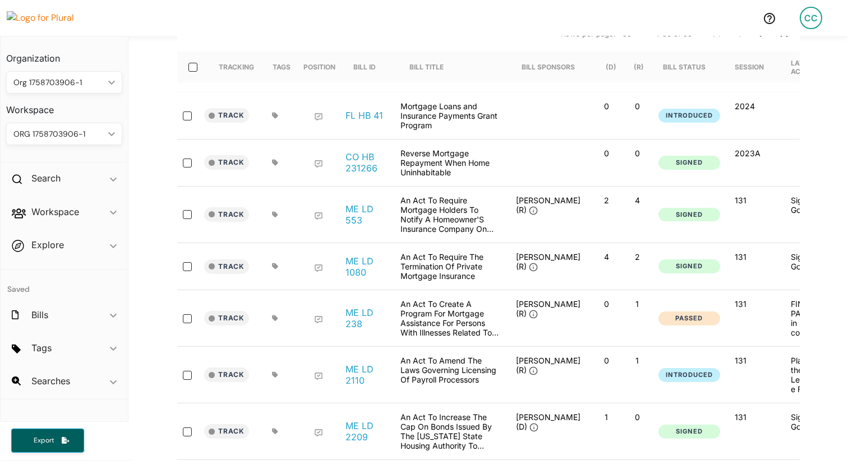
scroll to position [145, 0]
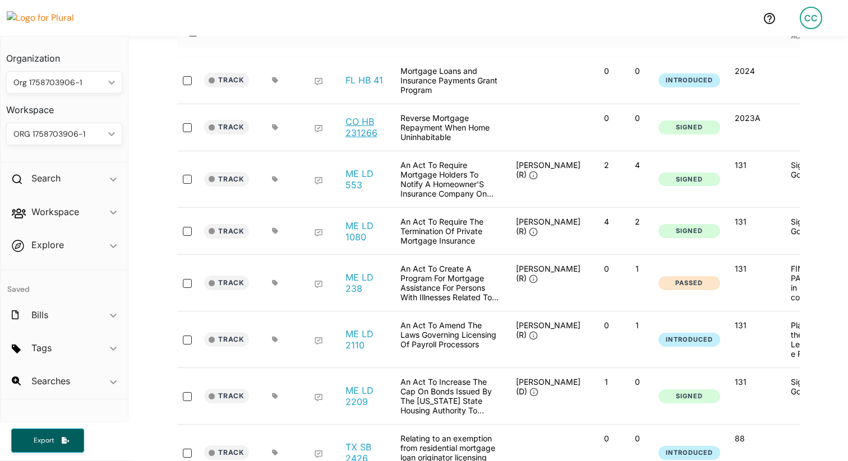
click at [358, 132] on link "CO HB 231266" at bounding box center [366, 127] width 43 height 22
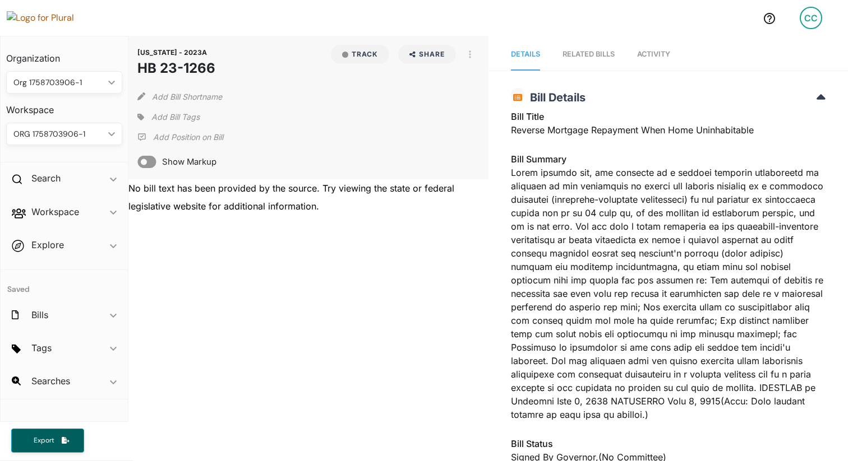
click at [56, 20] on img at bounding box center [46, 17] width 78 height 13
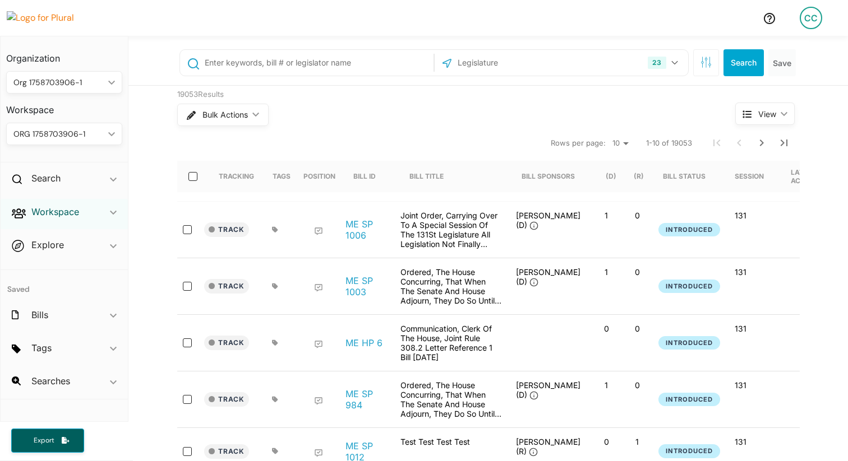
click at [57, 212] on h2 "Workspace" at bounding box center [55, 212] width 48 height 12
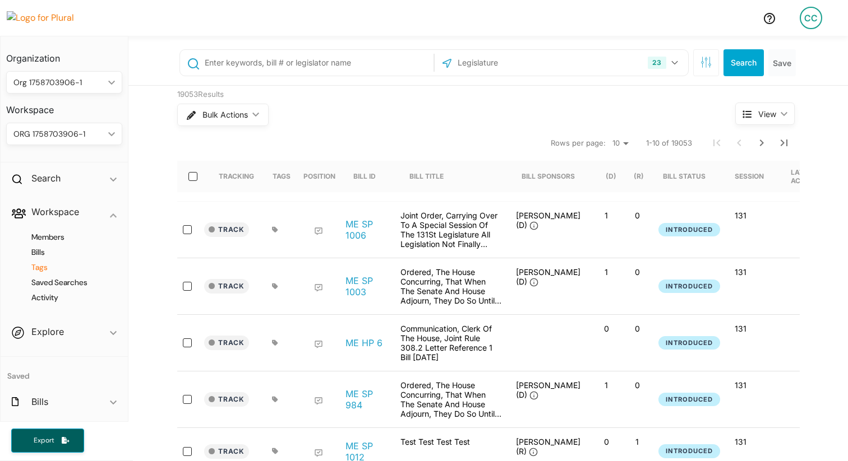
click at [41, 267] on h4 "Tags" at bounding box center [66, 267] width 99 height 11
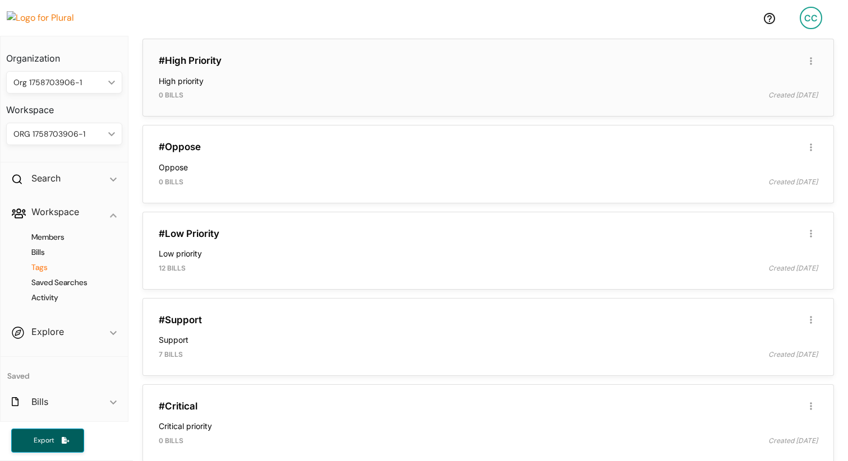
scroll to position [205, 0]
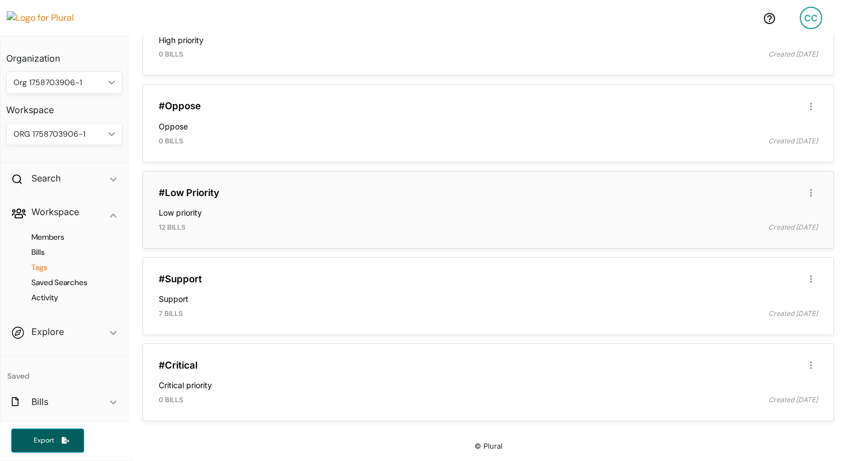
click at [262, 223] on div "12 bills" at bounding box center [318, 228] width 337 height 10
click at [269, 215] on h4 "Low priority" at bounding box center [488, 210] width 659 height 15
click at [187, 192] on link "#Low Priority" at bounding box center [189, 192] width 61 height 11
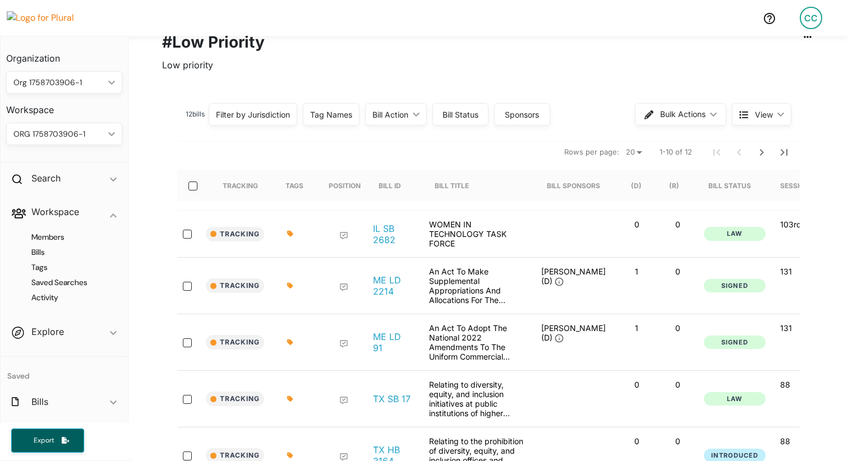
scroll to position [72, 0]
click at [318, 110] on div "Tag Names" at bounding box center [331, 115] width 42 height 12
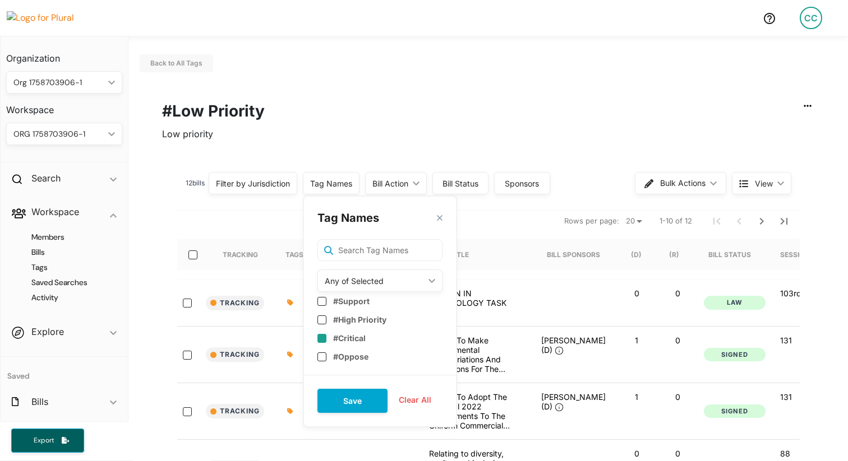
scroll to position [2, 0]
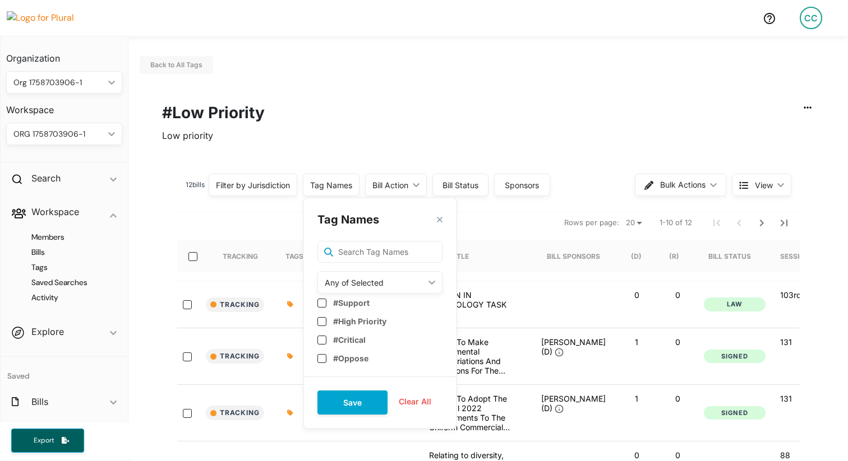
click at [358, 129] on div "Low priority" at bounding box center [488, 135] width 652 height 22
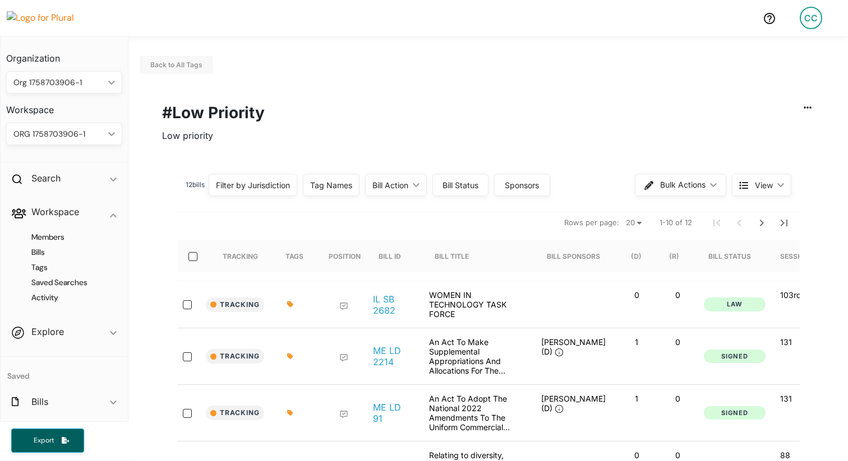
click at [341, 189] on div "Tag Names" at bounding box center [331, 185] width 42 height 12
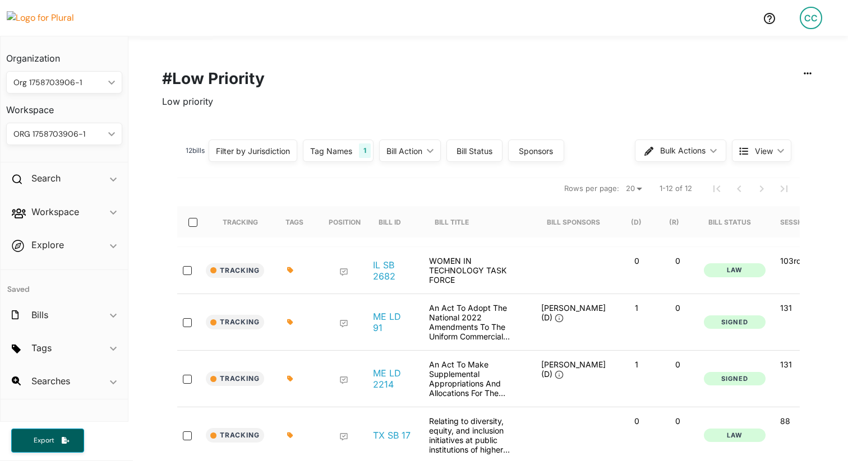
scroll to position [40, 0]
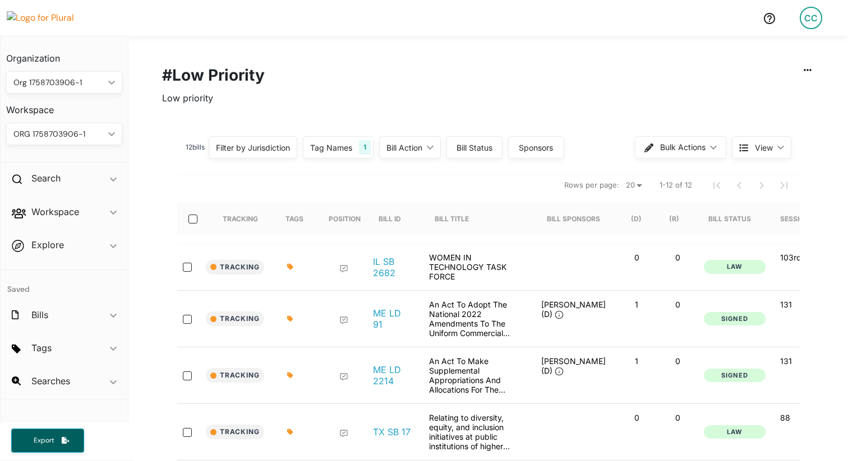
click at [350, 150] on div "Tag Names" at bounding box center [331, 148] width 42 height 12
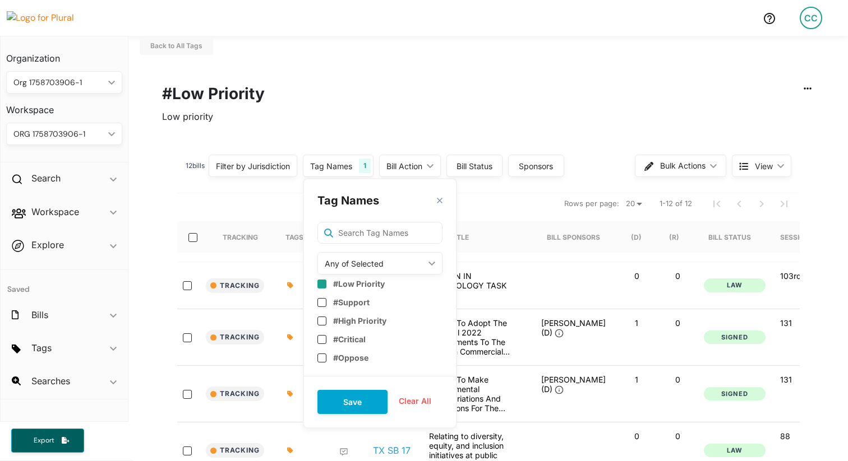
scroll to position [20, 0]
click at [325, 284] on input "checkbox" at bounding box center [321, 285] width 9 height 9
checkbox input "false"
click at [357, 400] on button "Save" at bounding box center [352, 403] width 70 height 24
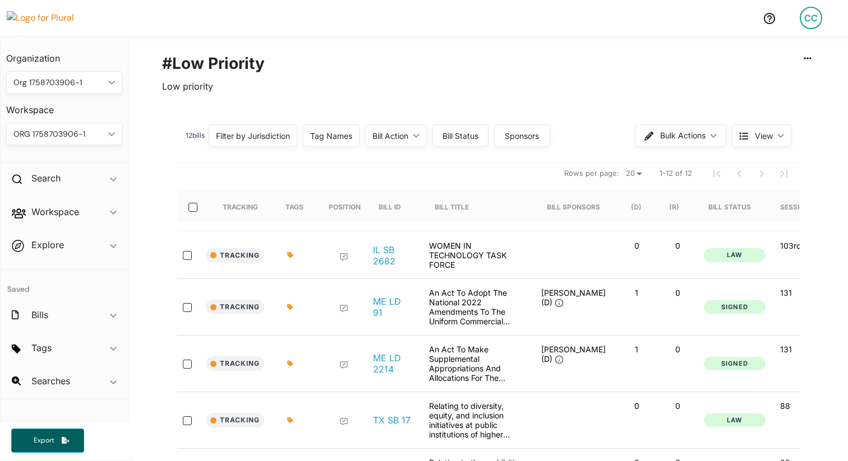
scroll to position [0, 0]
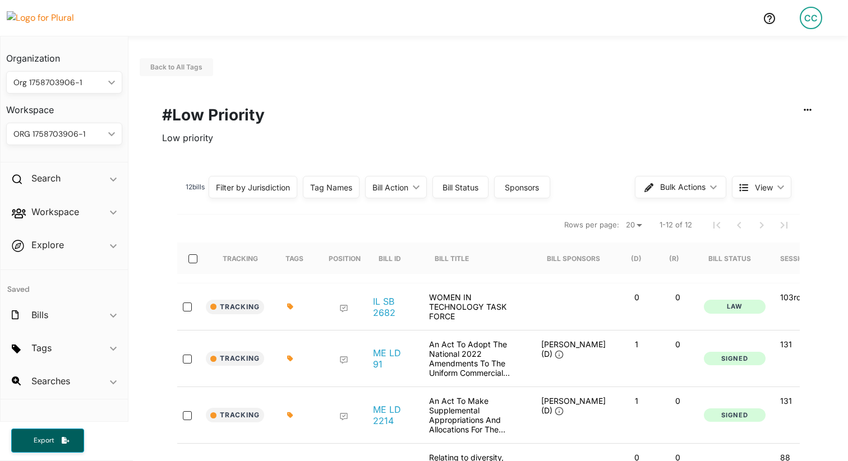
click at [357, 189] on div "Tag Names" at bounding box center [331, 187] width 57 height 22
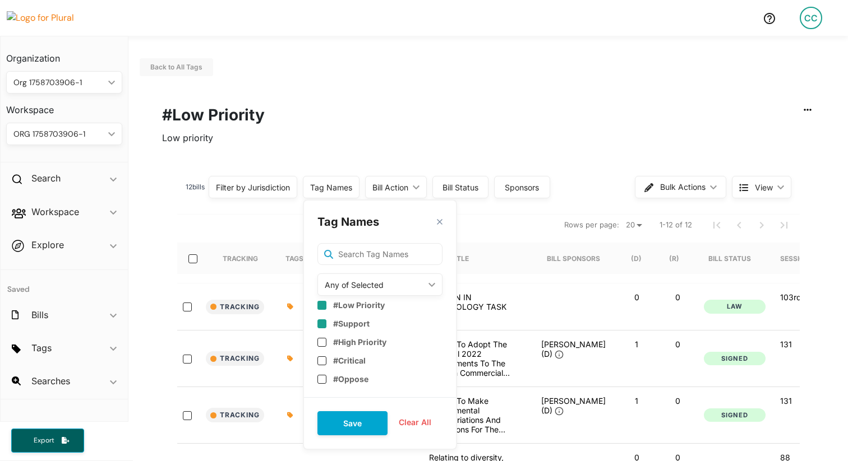
click at [326, 328] on div "#Support" at bounding box center [379, 324] width 125 height 19
checkbox input "true"
click at [322, 345] on input "checkbox" at bounding box center [321, 342] width 9 height 9
checkbox input "true"
click at [351, 420] on button "Save" at bounding box center [352, 423] width 70 height 24
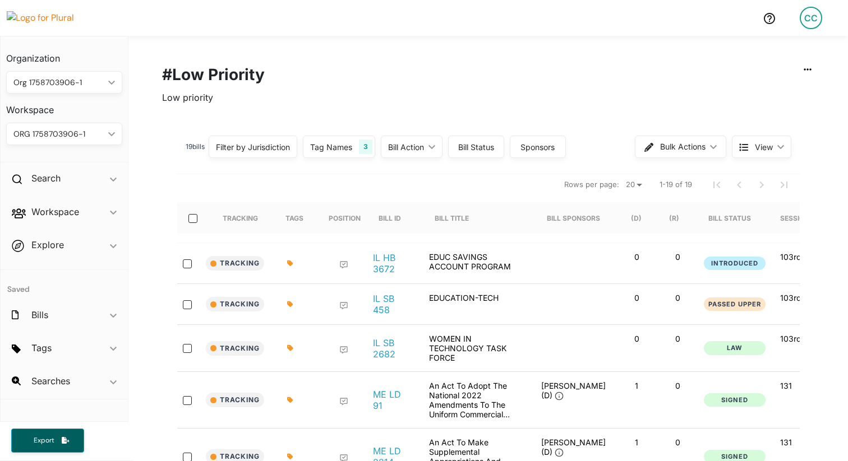
scroll to position [45, 0]
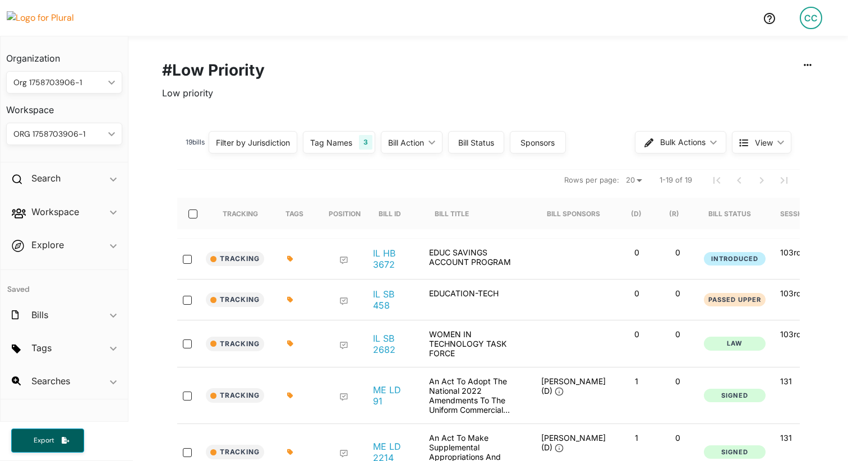
click at [350, 147] on div "Tag Names" at bounding box center [331, 143] width 42 height 12
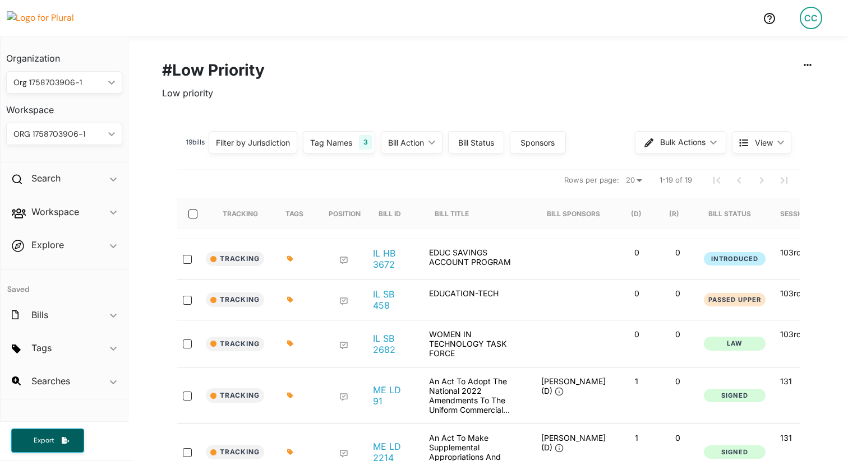
click at [352, 145] on div "Tag Names" at bounding box center [331, 143] width 42 height 12
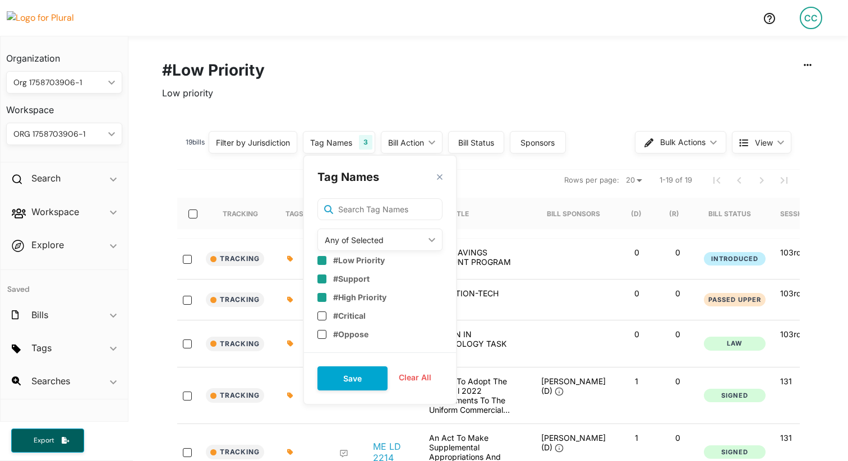
click at [324, 278] on input "checkbox" at bounding box center [321, 279] width 9 height 9
click at [326, 280] on input "checkbox" at bounding box center [321, 279] width 9 height 9
click at [346, 374] on button "Save" at bounding box center [352, 379] width 70 height 24
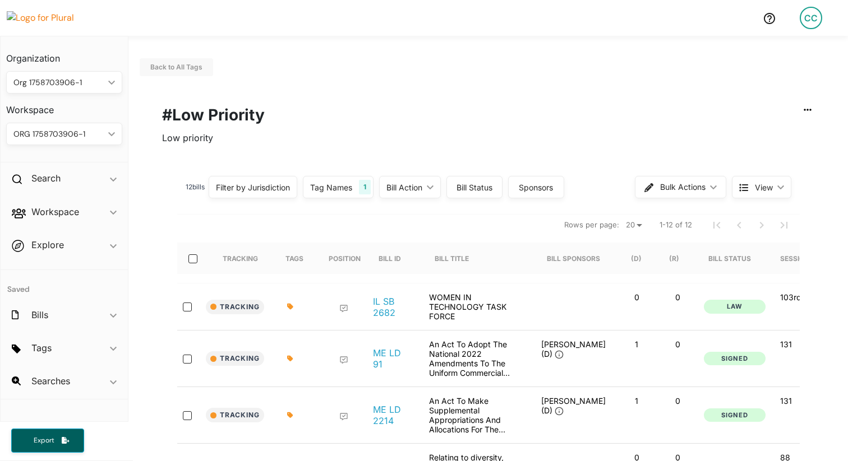
click at [347, 182] on div "Tag Names" at bounding box center [331, 188] width 42 height 12
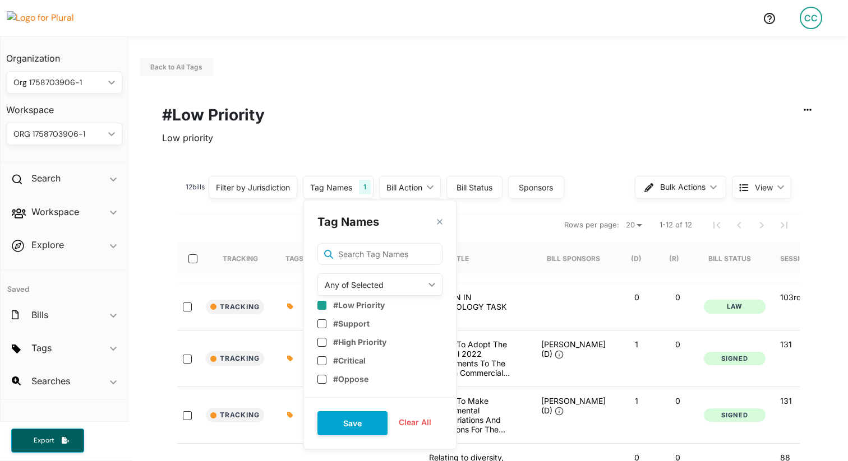
click at [367, 289] on div "Any of Selected" at bounding box center [374, 285] width 99 height 12
click at [322, 306] on input "checkbox" at bounding box center [321, 305] width 9 height 9
checkbox input "false"
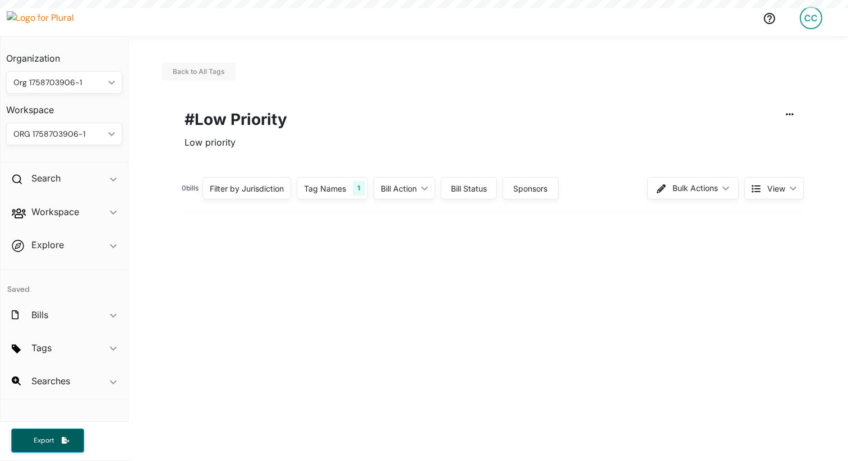
scroll to position [4, 0]
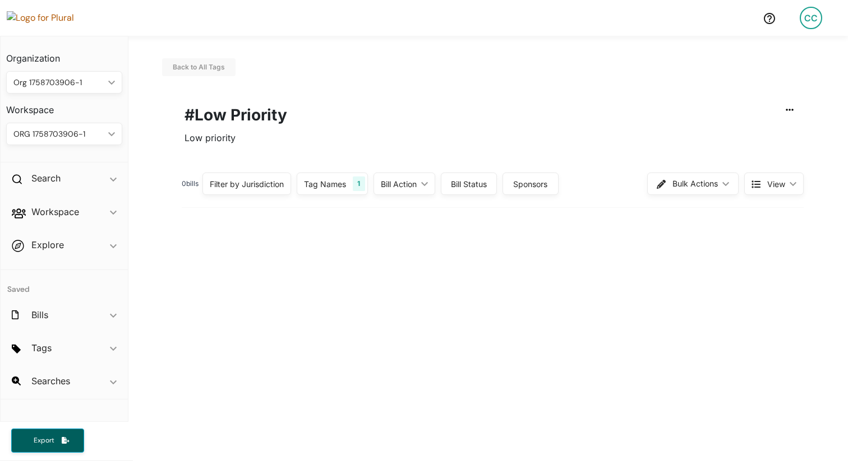
click at [61, 15] on img at bounding box center [46, 17] width 78 height 13
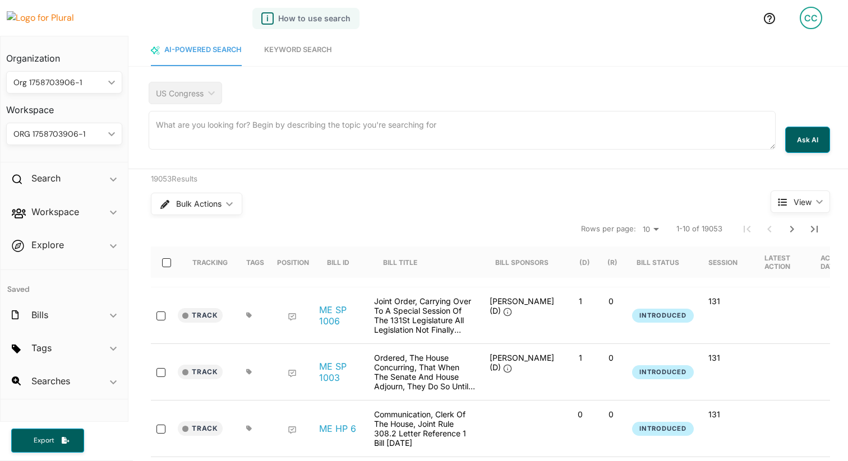
click at [233, 25] on div at bounding box center [382, 18] width 742 height 14
click at [292, 50] on span "Keyword Search" at bounding box center [298, 49] width 68 height 8
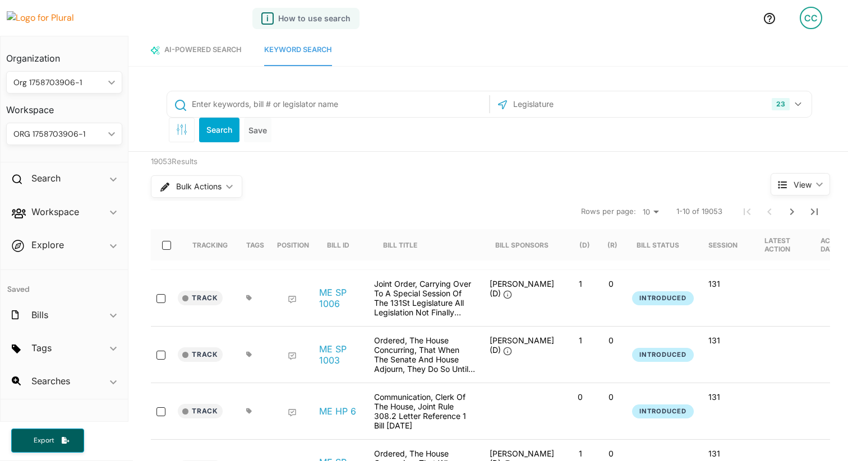
click at [218, 57] on link "AI-Powered Search" at bounding box center [196, 50] width 91 height 32
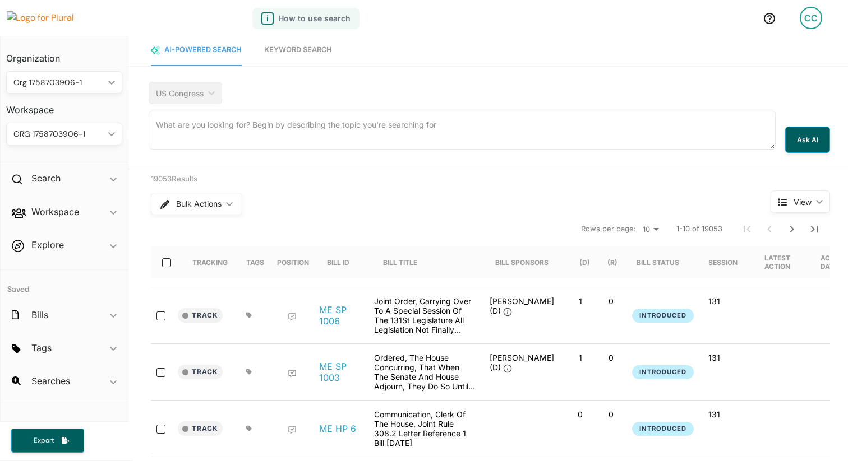
click at [273, 53] on span "Keyword Search" at bounding box center [298, 49] width 68 height 8
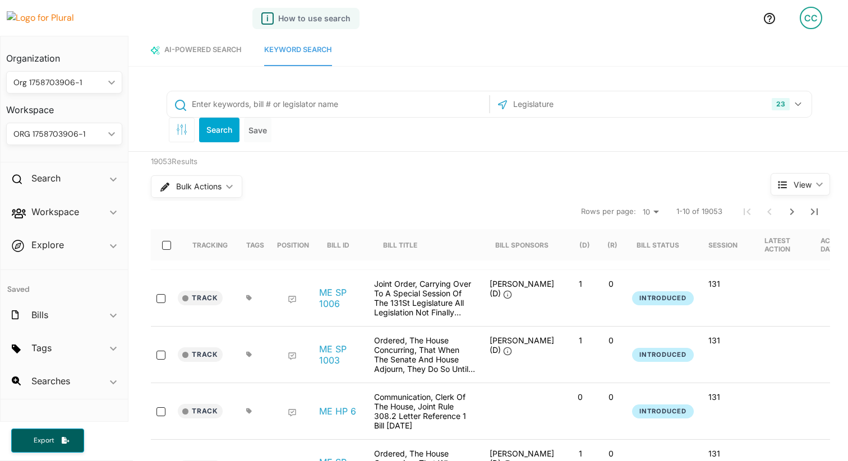
click at [205, 59] on link "AI-Powered Search" at bounding box center [196, 50] width 91 height 32
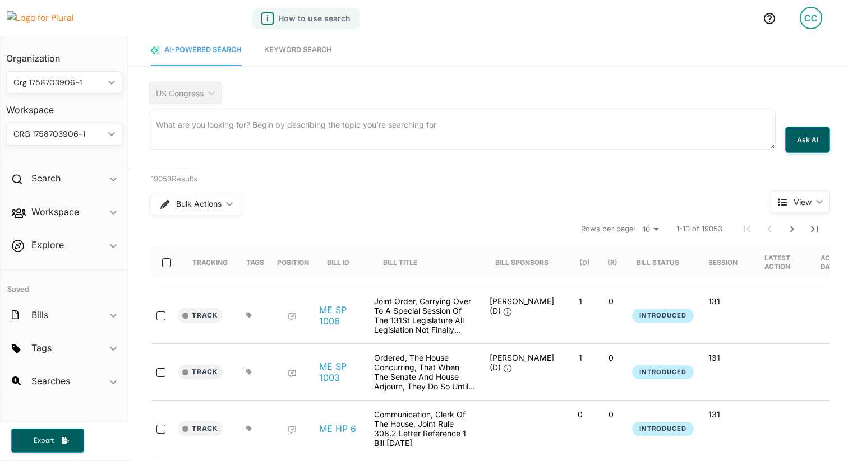
click at [288, 50] on span "Keyword Search" at bounding box center [298, 49] width 68 height 8
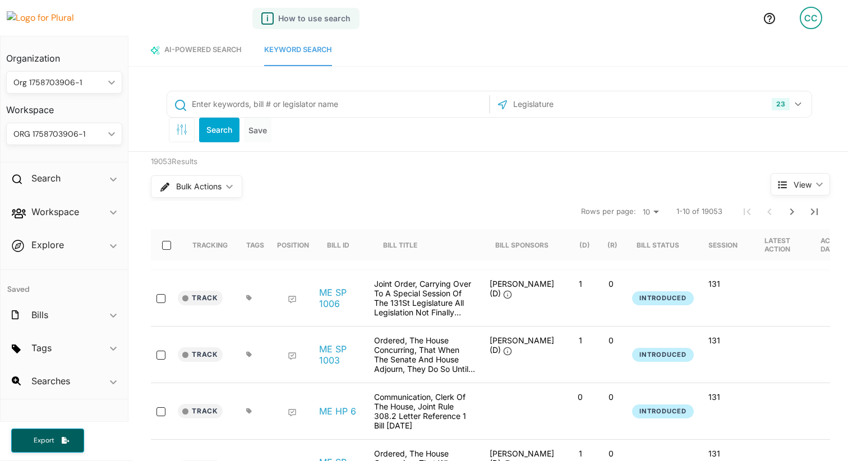
click at [219, 43] on link "AI-Powered Search" at bounding box center [196, 50] width 91 height 32
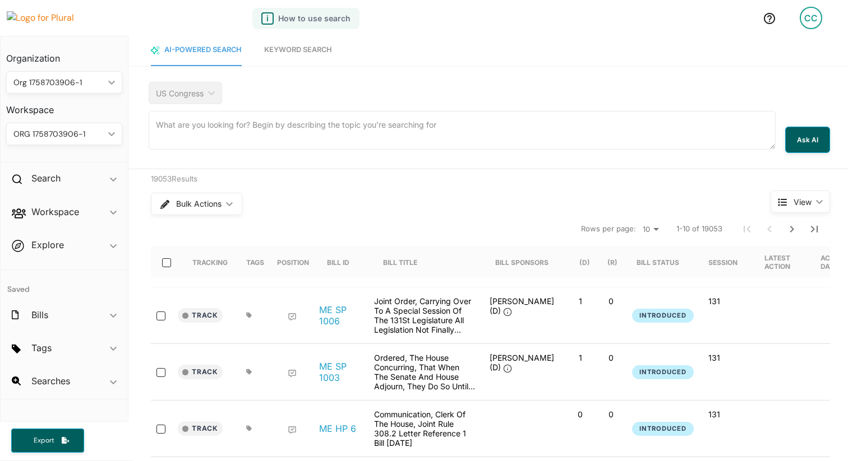
click at [288, 44] on link "Keyword Search" at bounding box center [298, 50] width 68 height 32
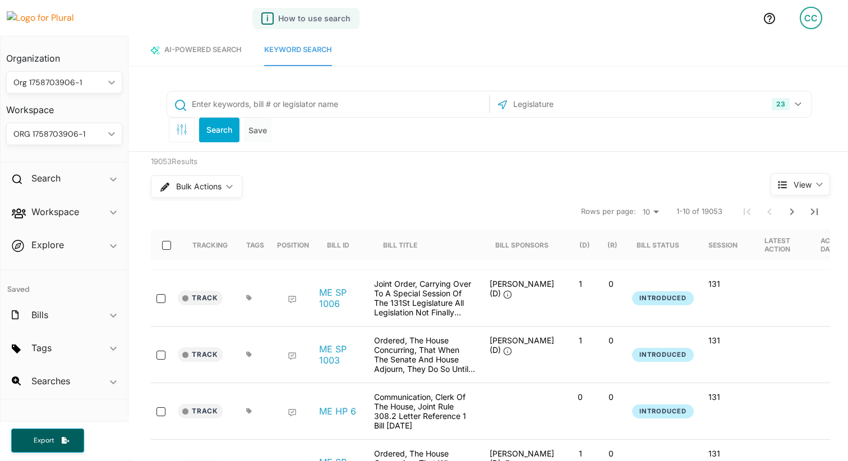
click at [220, 52] on span "AI-Powered Search" at bounding box center [202, 49] width 77 height 8
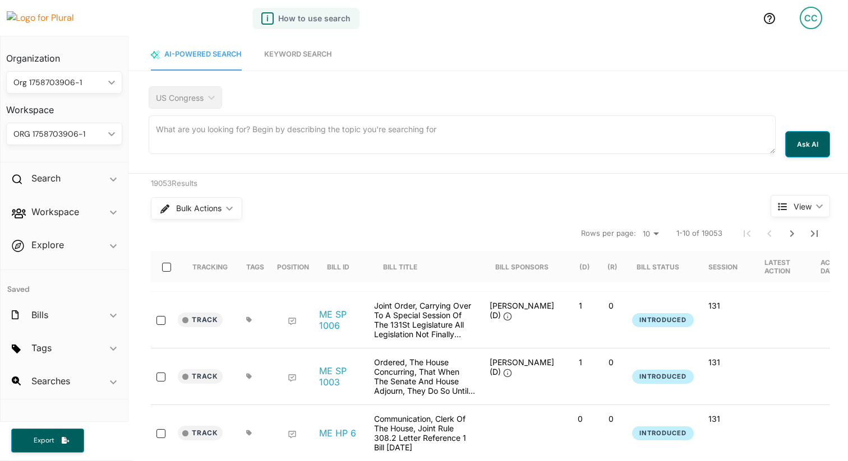
click at [290, 54] on span "Keyword Search" at bounding box center [298, 54] width 68 height 8
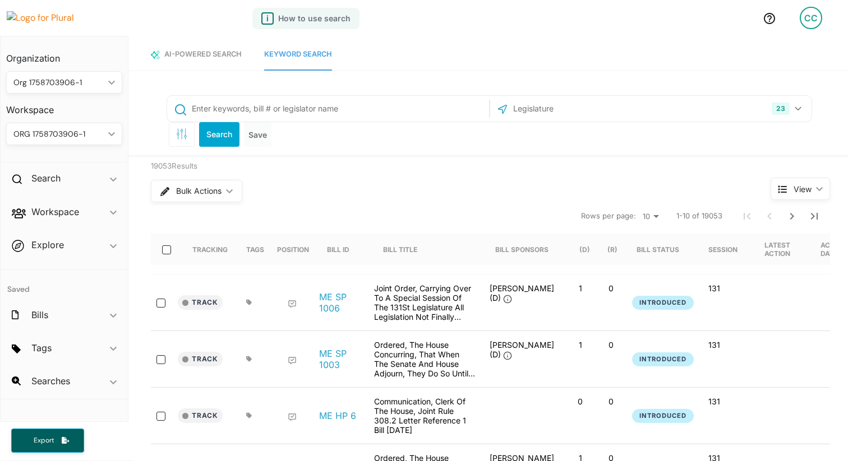
click at [215, 59] on div "AI-Powered Search" at bounding box center [196, 54] width 91 height 11
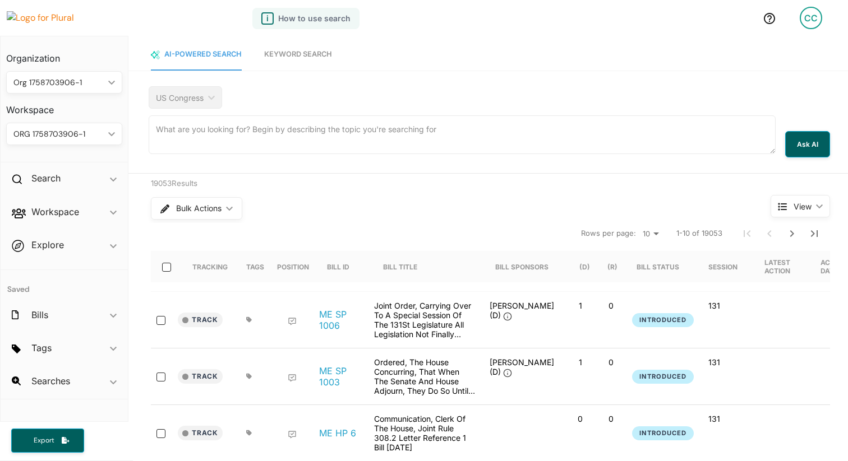
click at [279, 59] on link "Keyword Search" at bounding box center [298, 55] width 68 height 32
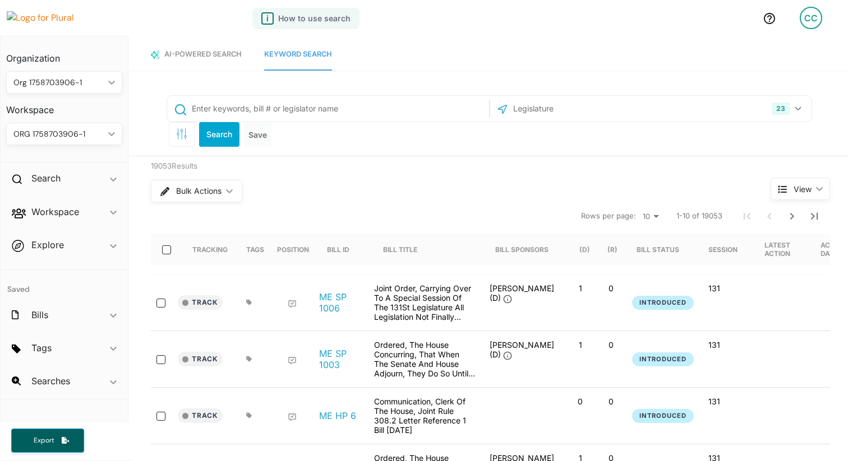
click at [290, 23] on div at bounding box center [382, 18] width 742 height 14
click at [292, 18] on div at bounding box center [382, 18] width 742 height 14
click at [263, 16] on div at bounding box center [382, 18] width 742 height 14
click at [49, 21] on img at bounding box center [46, 17] width 78 height 13
click at [186, 56] on span "AI-Powered Search" at bounding box center [202, 54] width 77 height 8
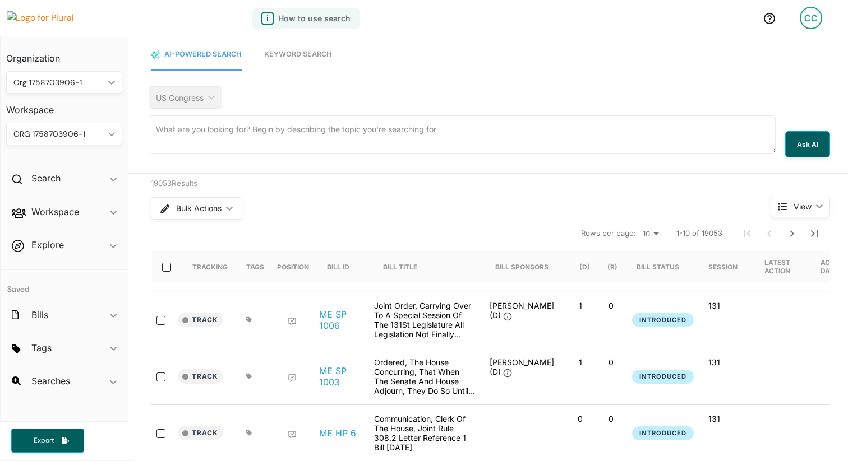
click at [290, 54] on span "Keyword Search" at bounding box center [298, 54] width 68 height 8
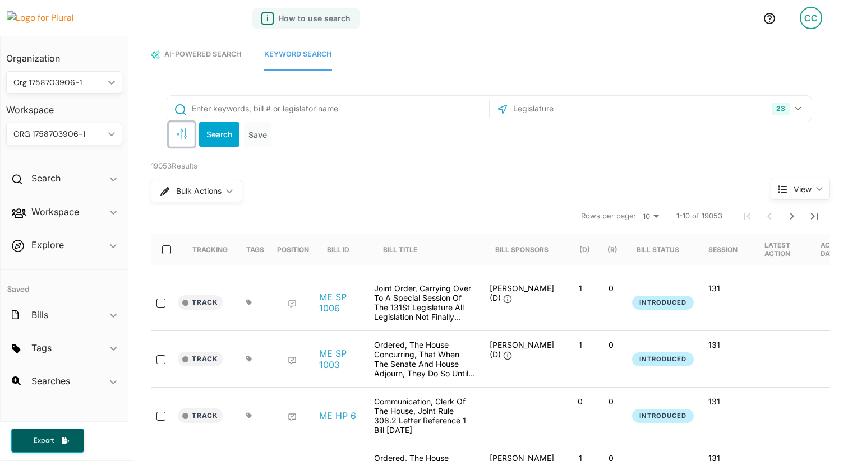
click at [182, 134] on icon "button" at bounding box center [182, 136] width 1 height 8
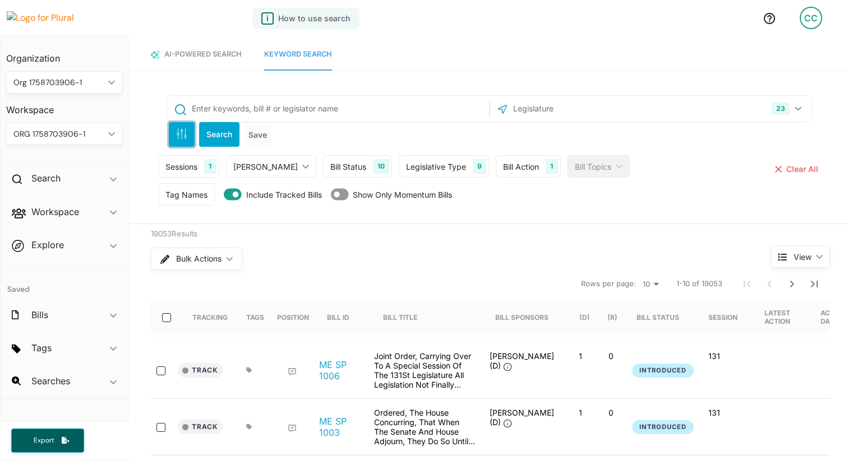
click at [182, 134] on icon "button" at bounding box center [182, 136] width 1 height 8
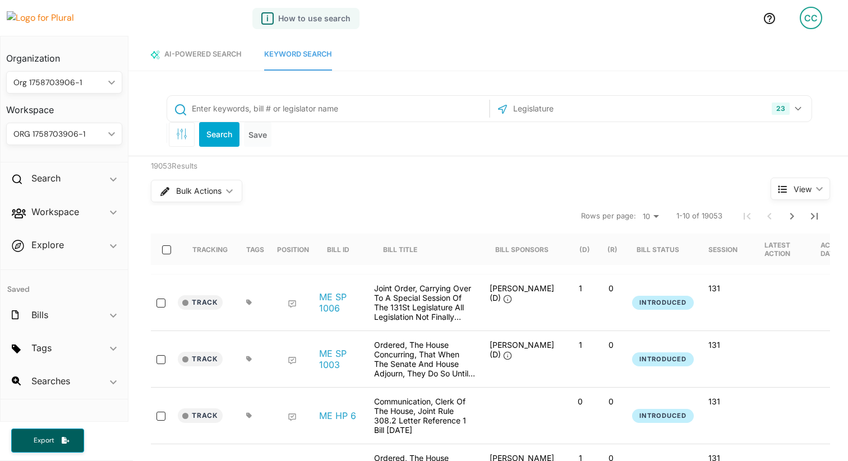
click at [350, 132] on div "23 US Congress [US_STATE] [US_STATE] [US_STATE] [US_STATE] [US_STATE] [US_STATE…" at bounding box center [489, 121] width 645 height 52
